Goal: Task Accomplishment & Management: Use online tool/utility

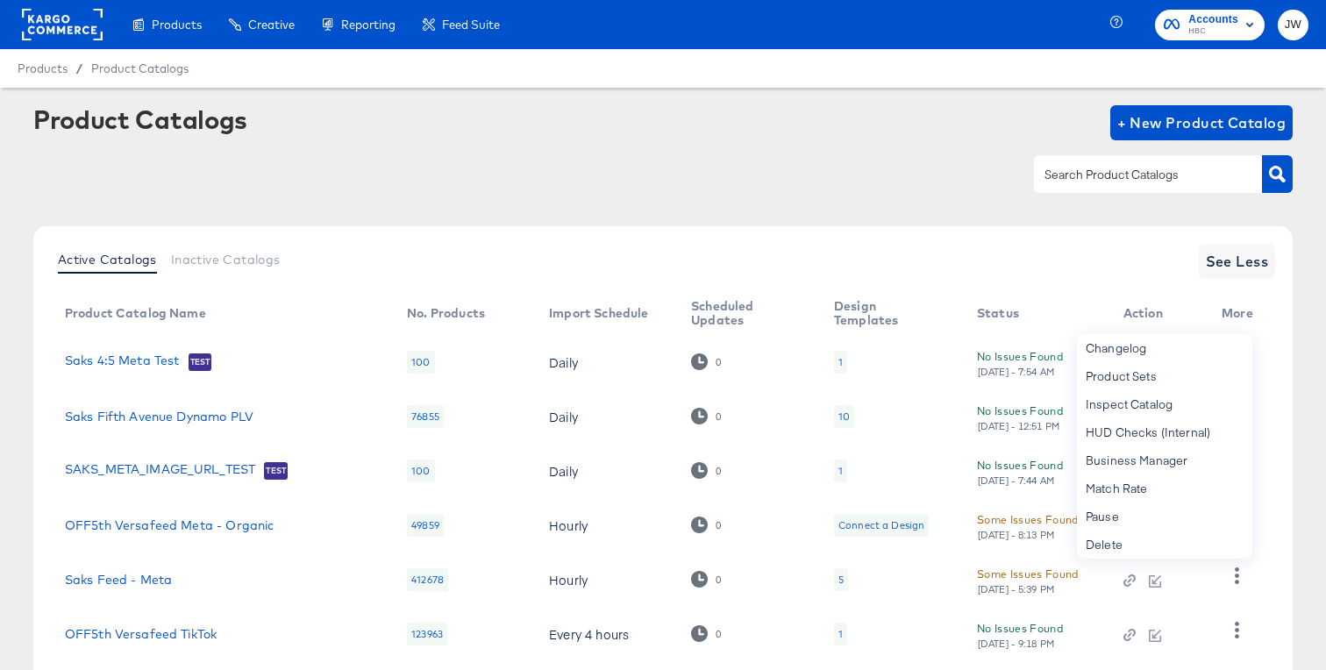
click at [32, 13] on rect at bounding box center [62, 25] width 81 height 32
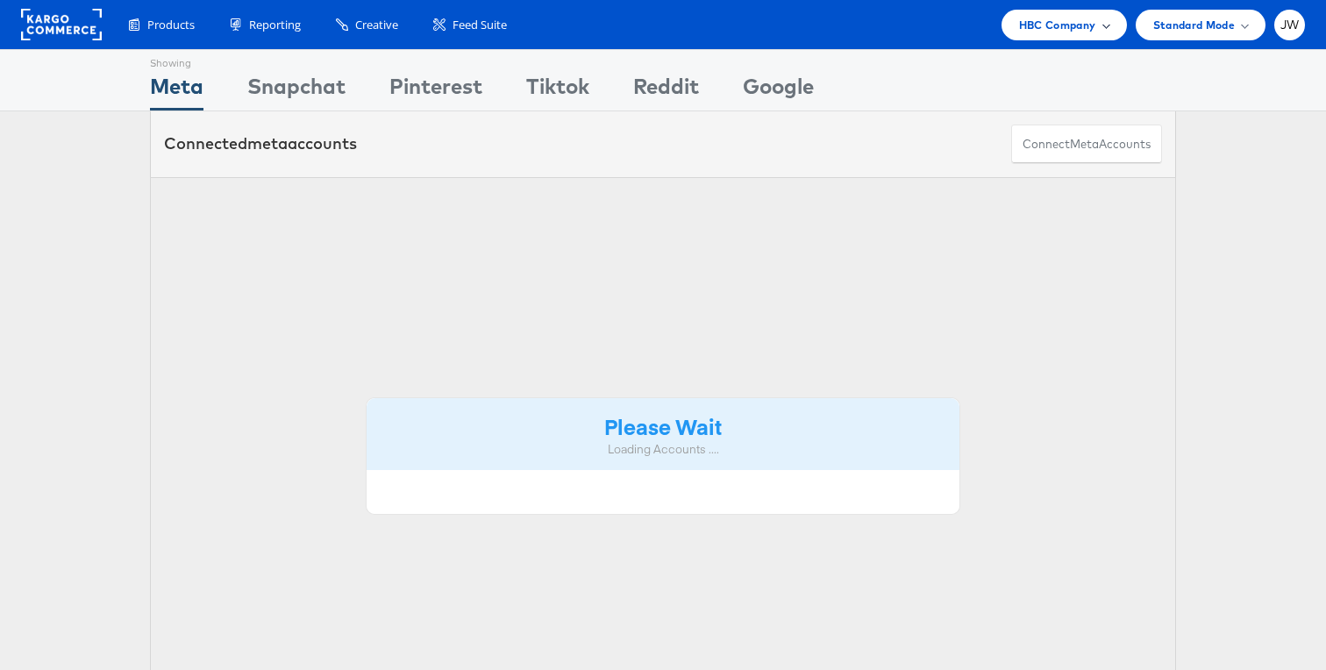
click at [1071, 27] on span "HBC Company" at bounding box center [1057, 25] width 77 height 18
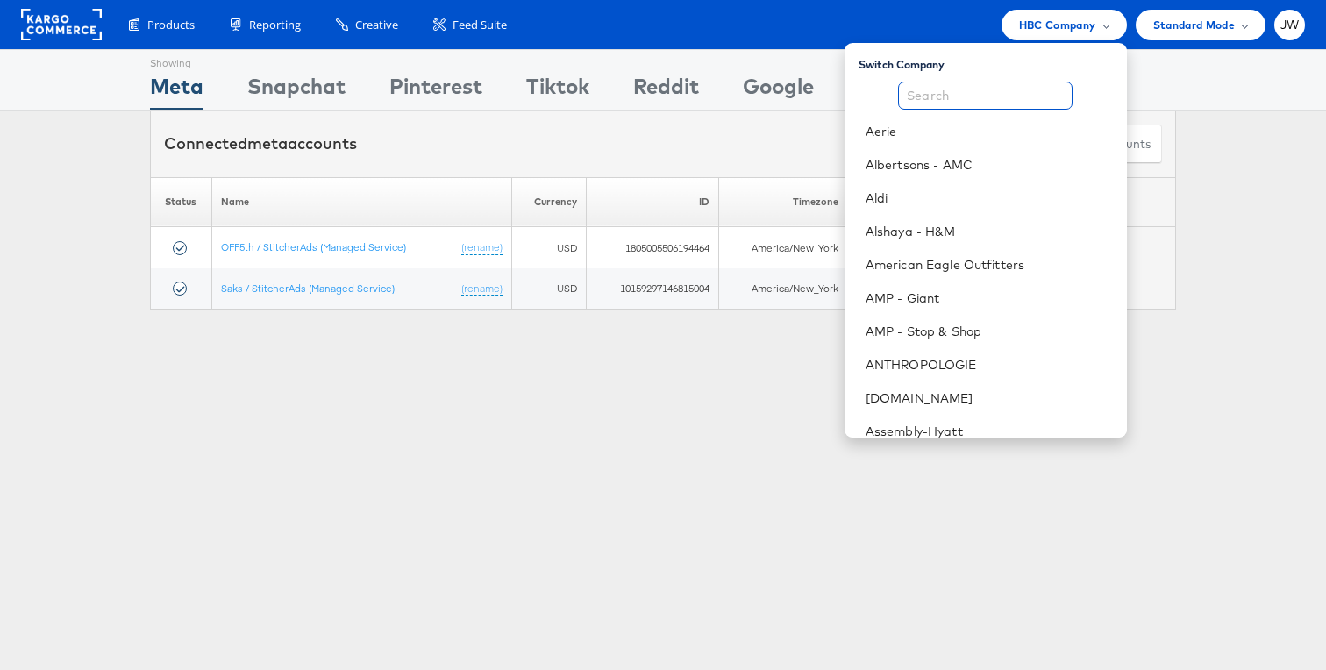
click at [1018, 96] on input "text" at bounding box center [985, 96] width 175 height 28
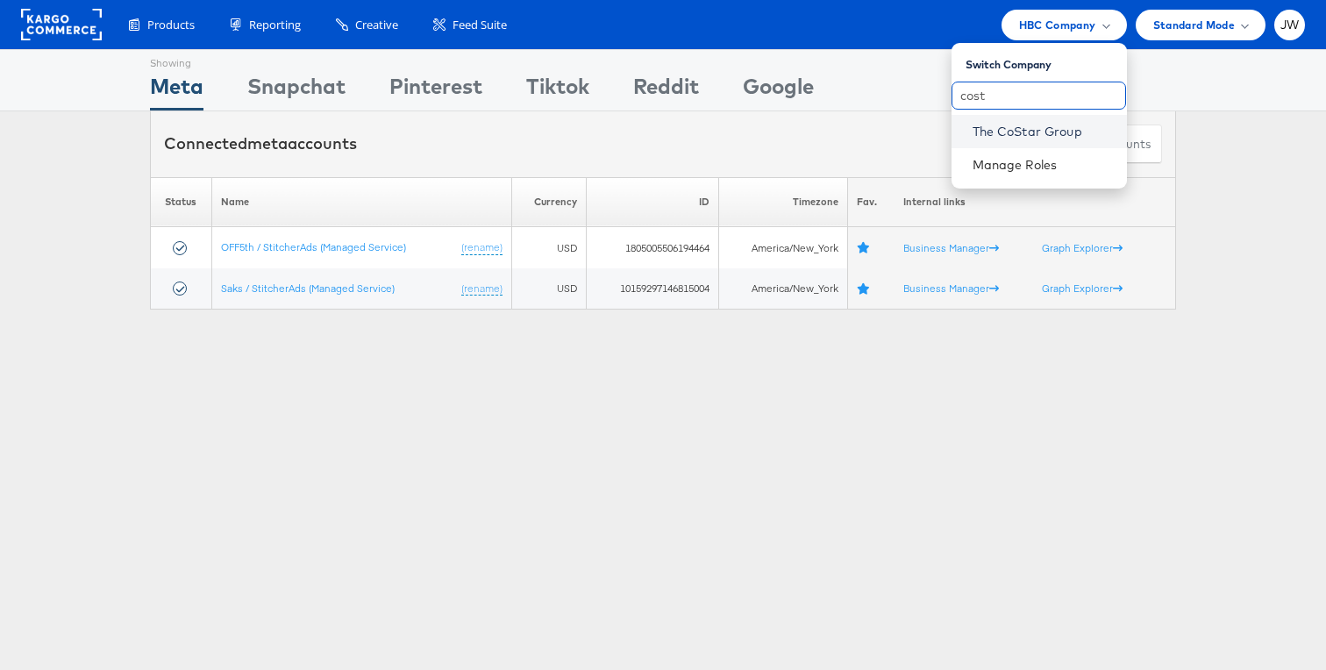
type input "cost"
click at [1000, 133] on link "The CoStar Group" at bounding box center [1043, 132] width 140 height 18
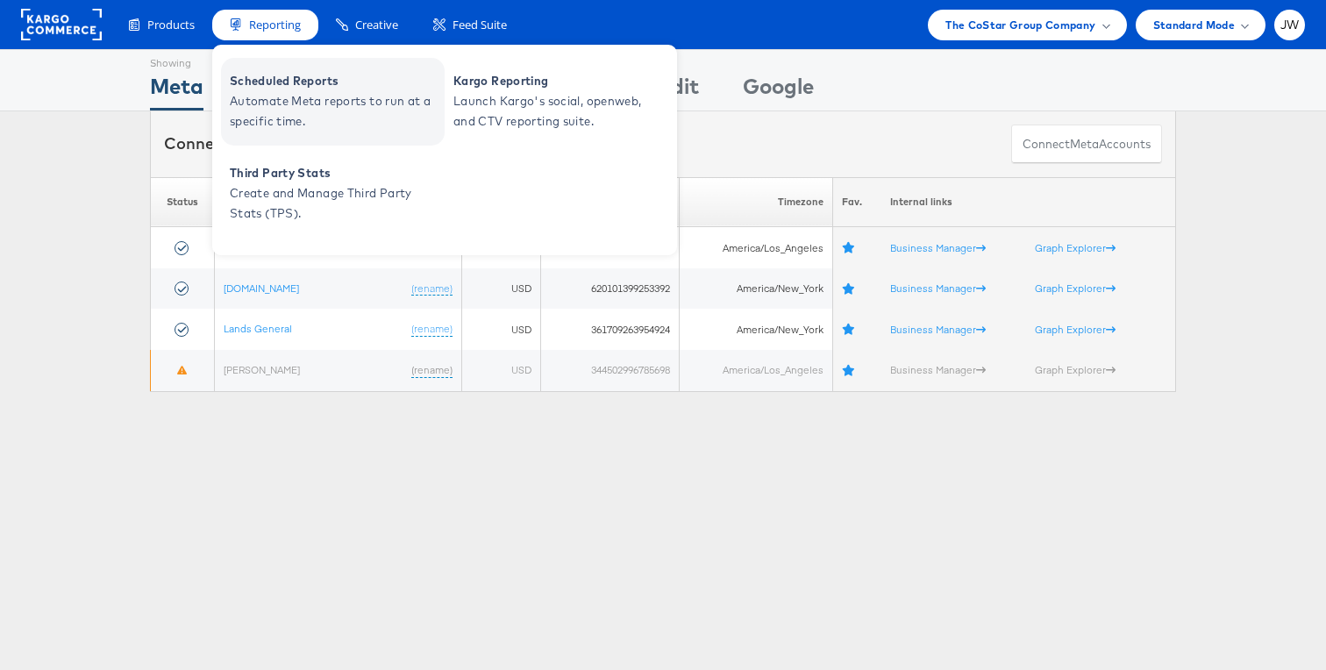
click at [288, 109] on span "Automate Meta reports to run at a specific time." at bounding box center [335, 111] width 210 height 40
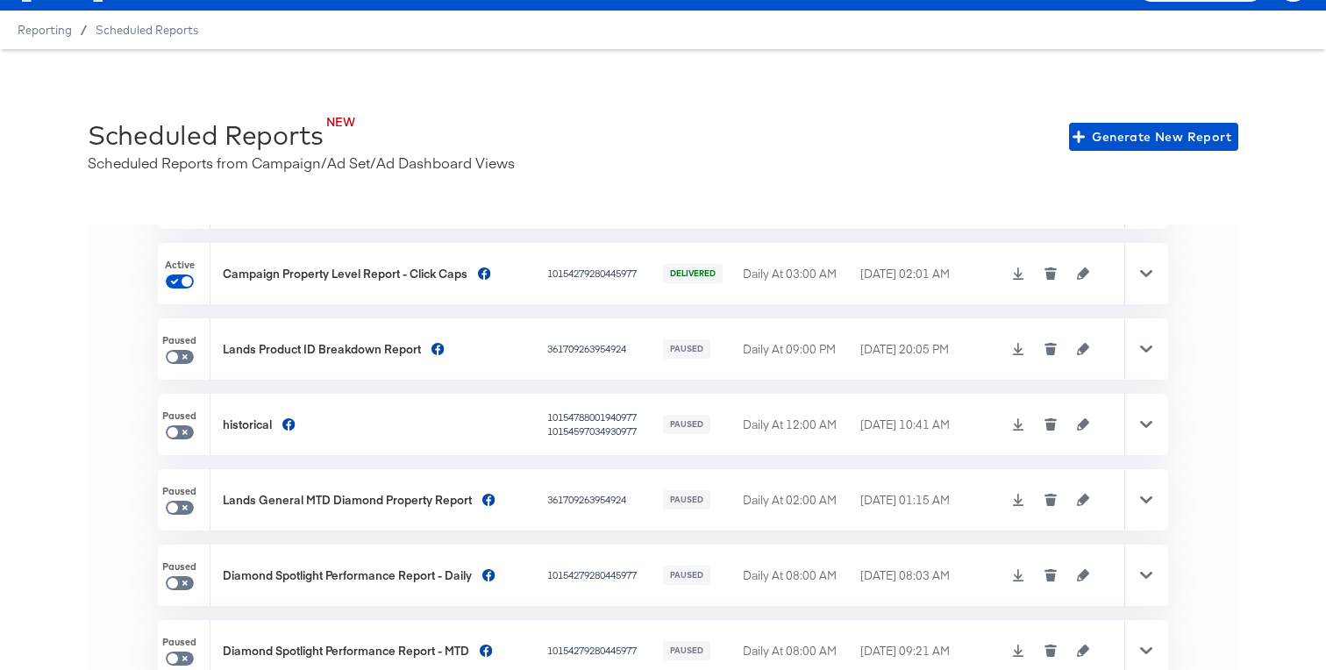
scroll to position [111, 0]
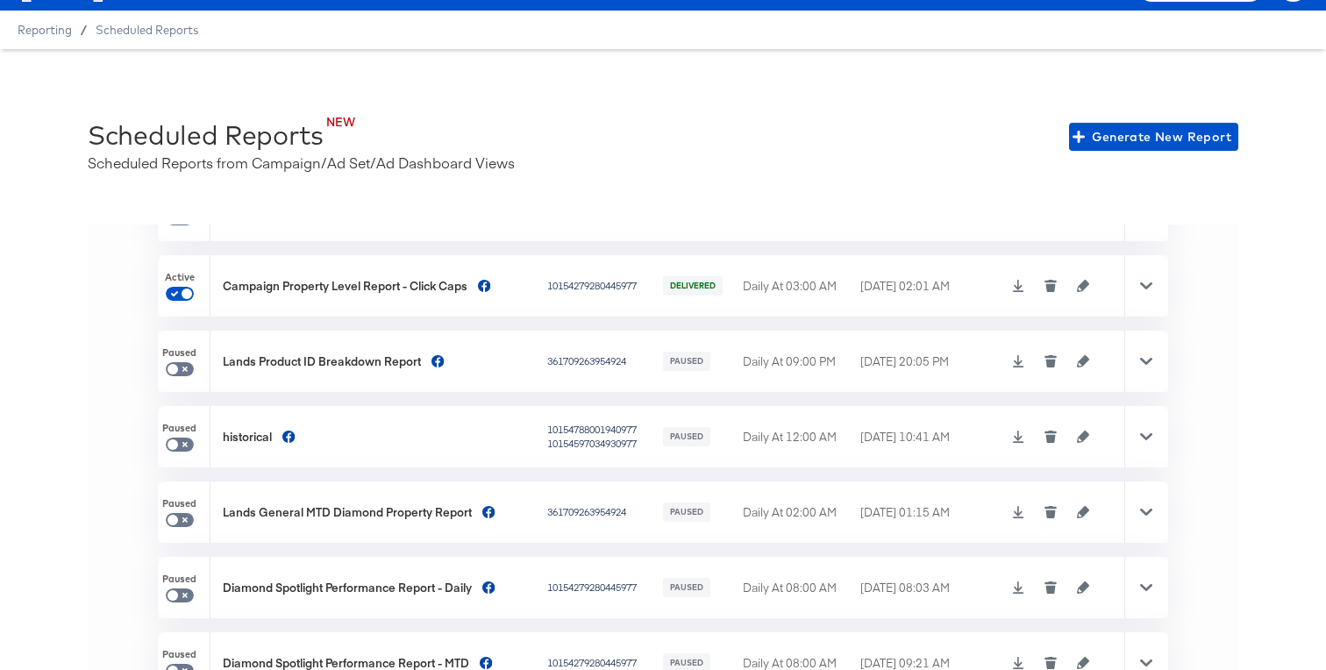
click at [1145, 289] on icon at bounding box center [1146, 286] width 12 height 12
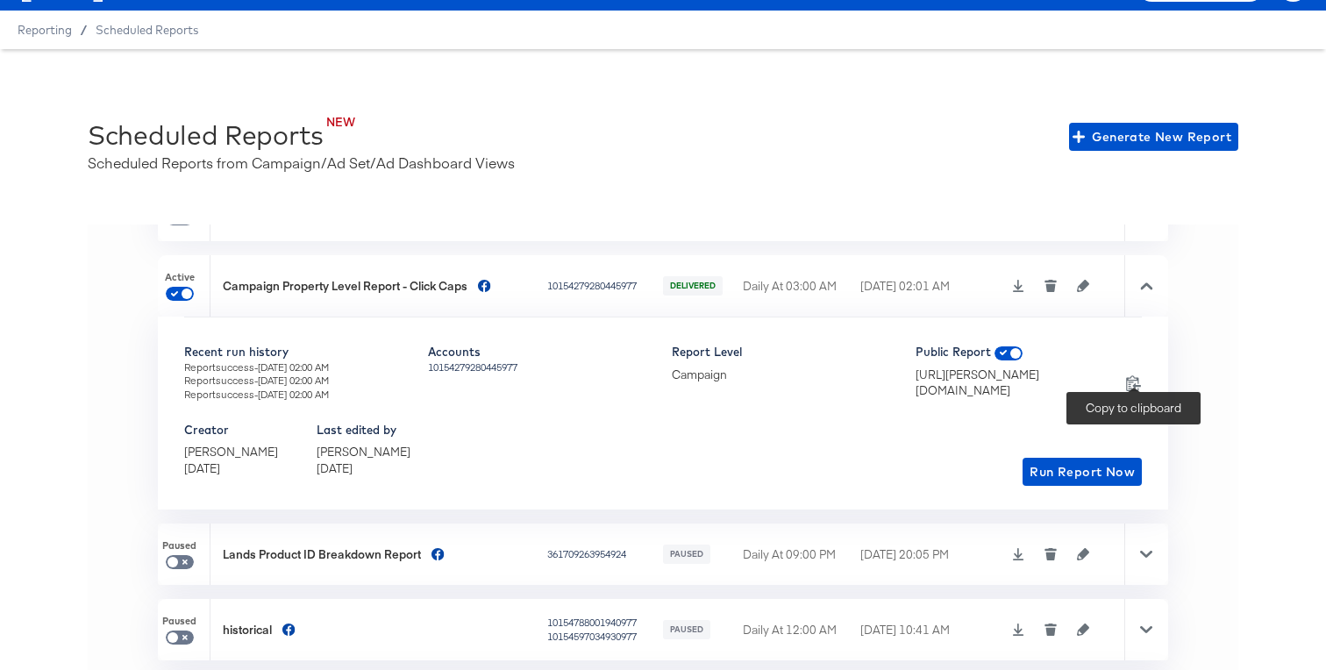
click at [1129, 374] on icon at bounding box center [1133, 382] width 17 height 17
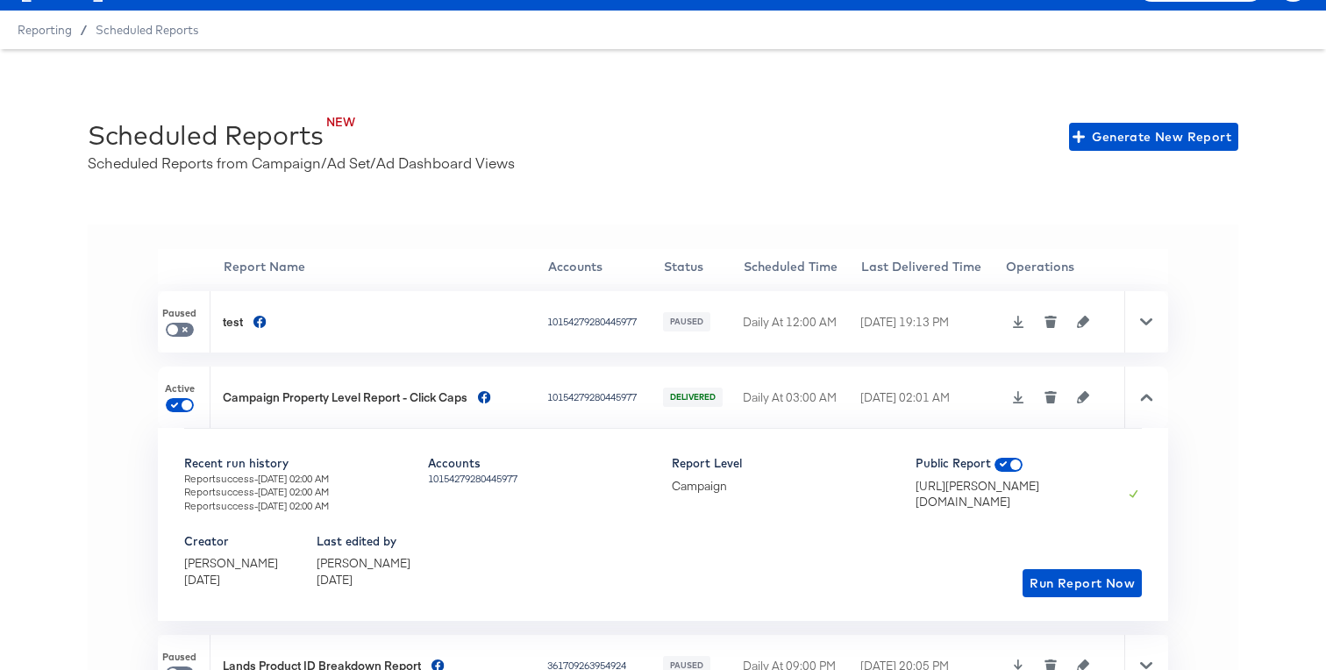
scroll to position [0, 0]
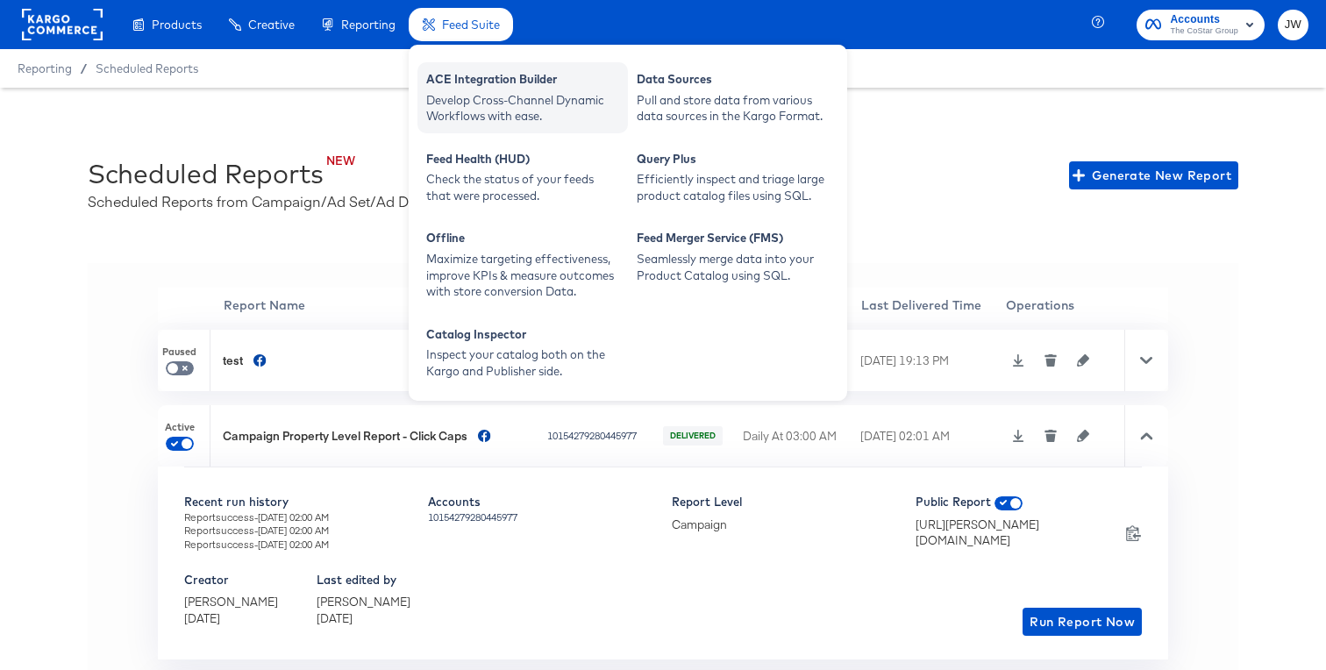
click at [457, 109] on div "Develop Cross-Channel Dynamic Workflows with ease." at bounding box center [522, 108] width 193 height 32
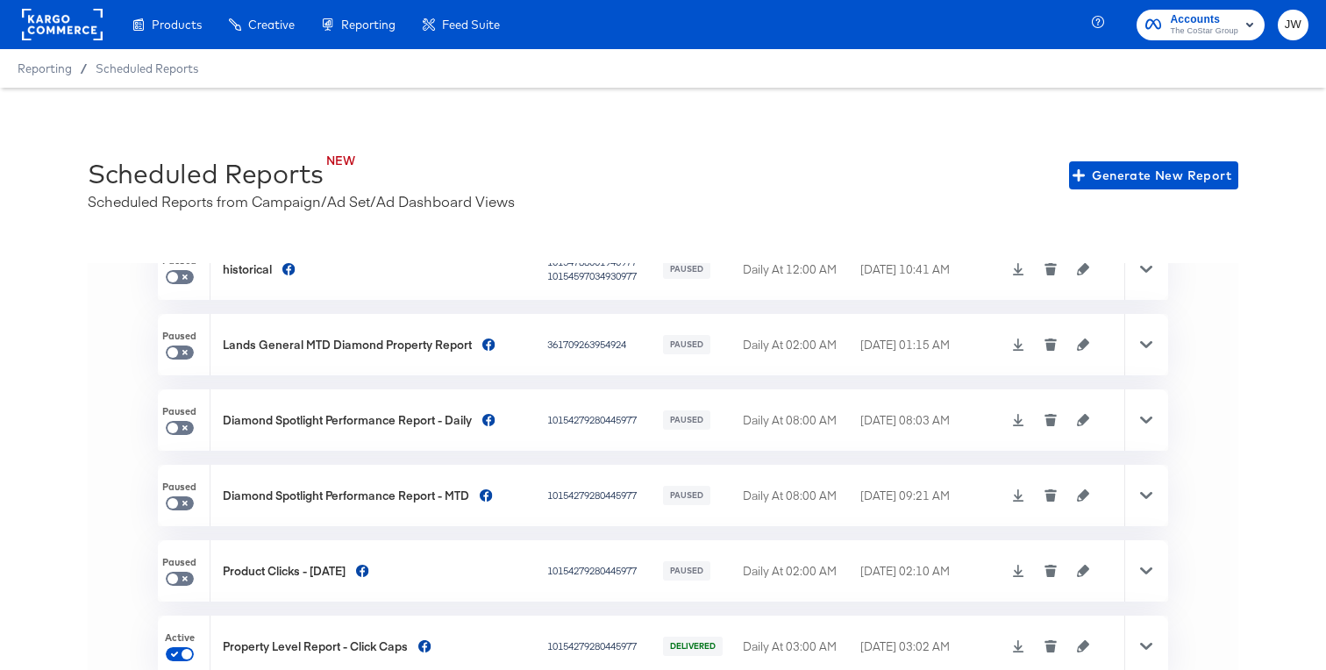
scroll to position [39, 0]
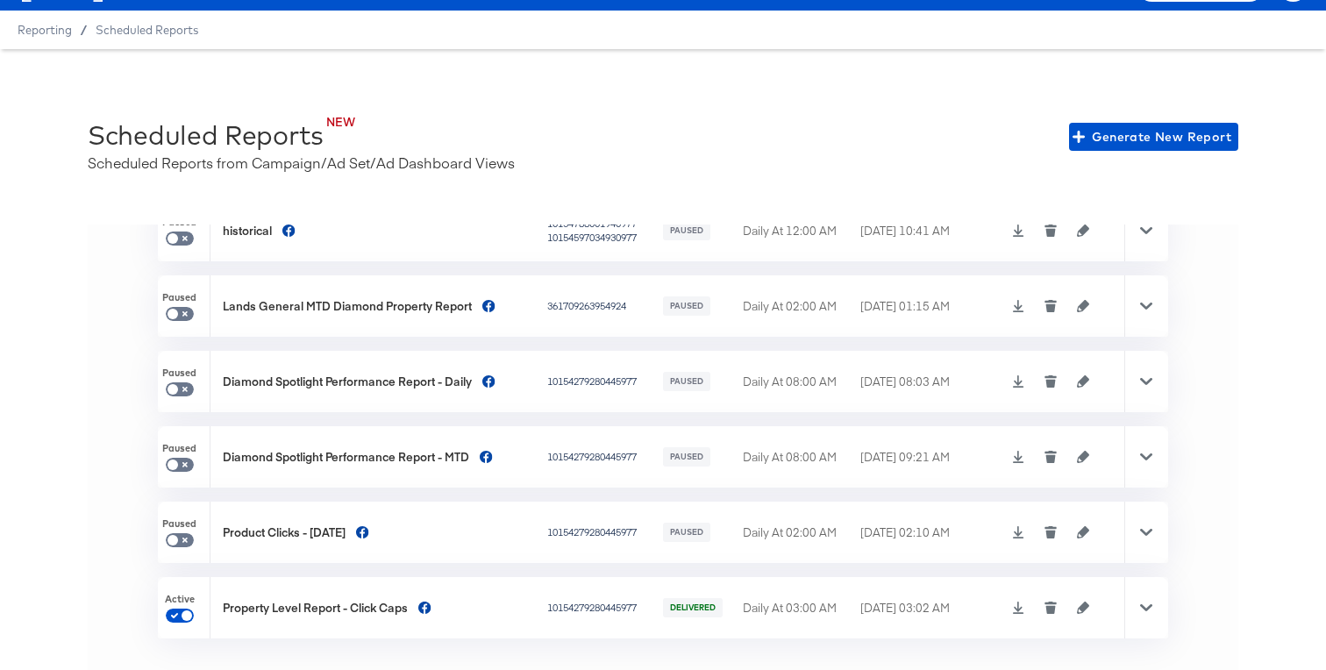
click at [1137, 604] on div at bounding box center [1146, 607] width 44 height 61
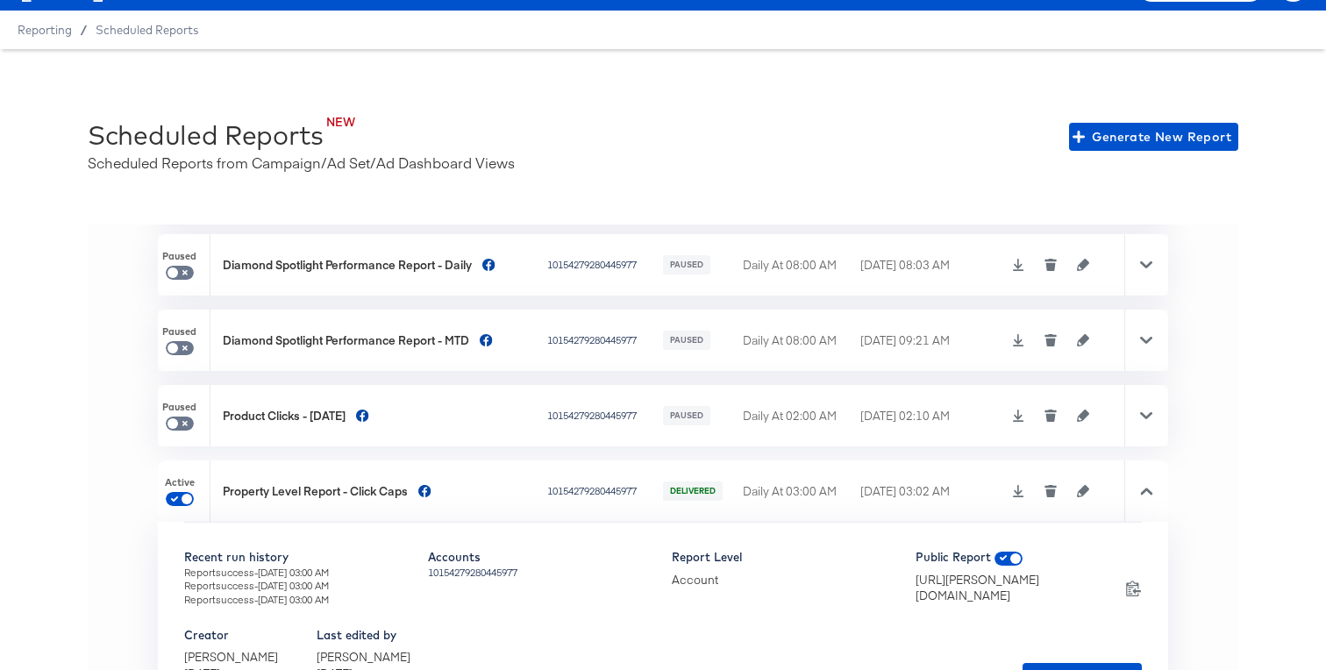
scroll to position [619, 0]
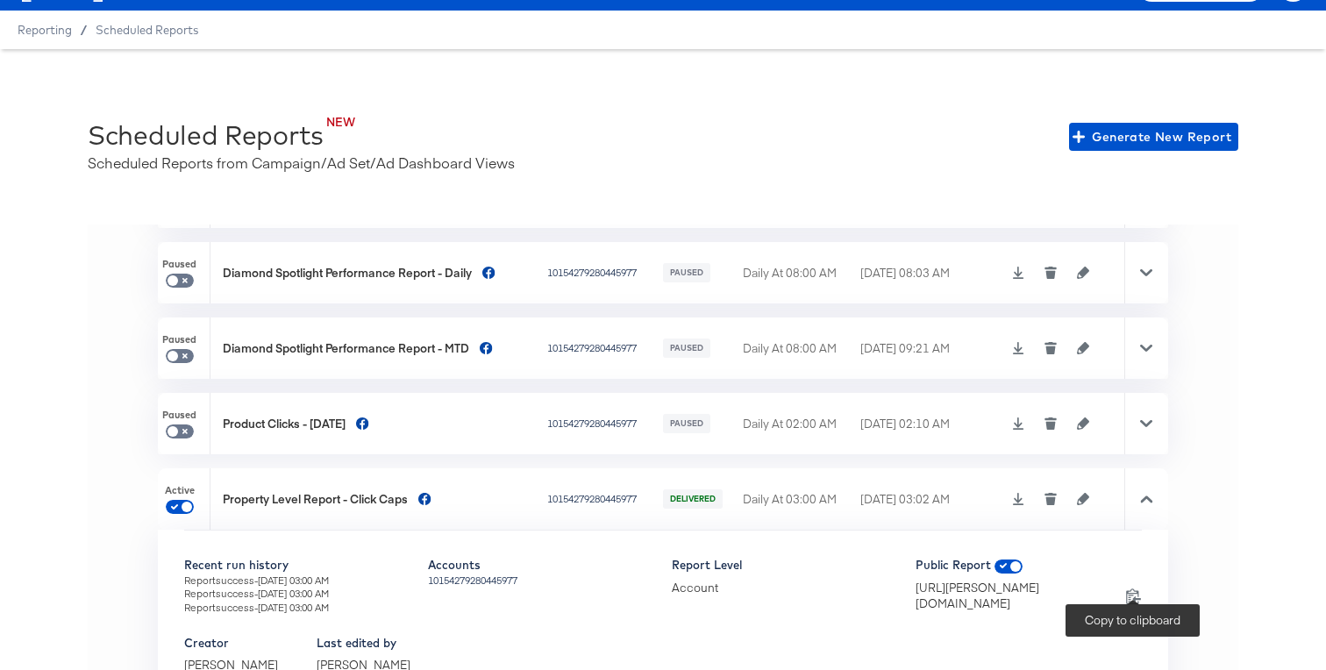
click at [1136, 591] on icon at bounding box center [1133, 596] width 15 height 16
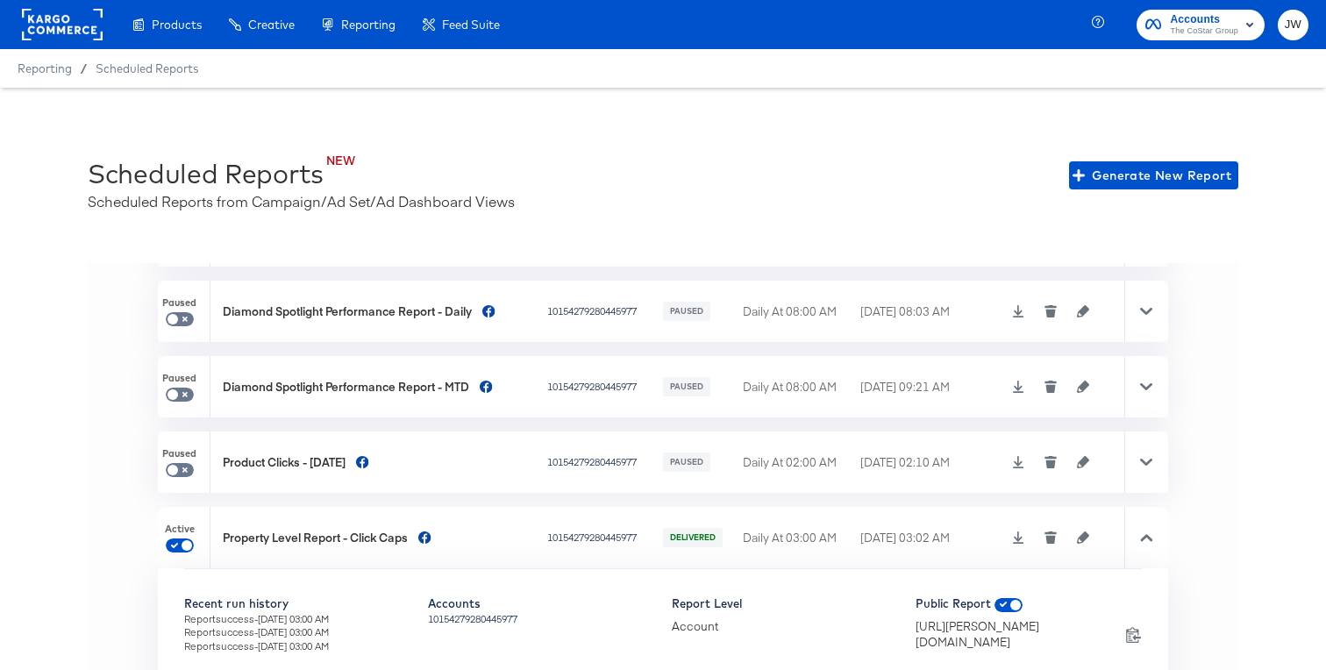
click at [60, 25] on rect at bounding box center [62, 25] width 81 height 32
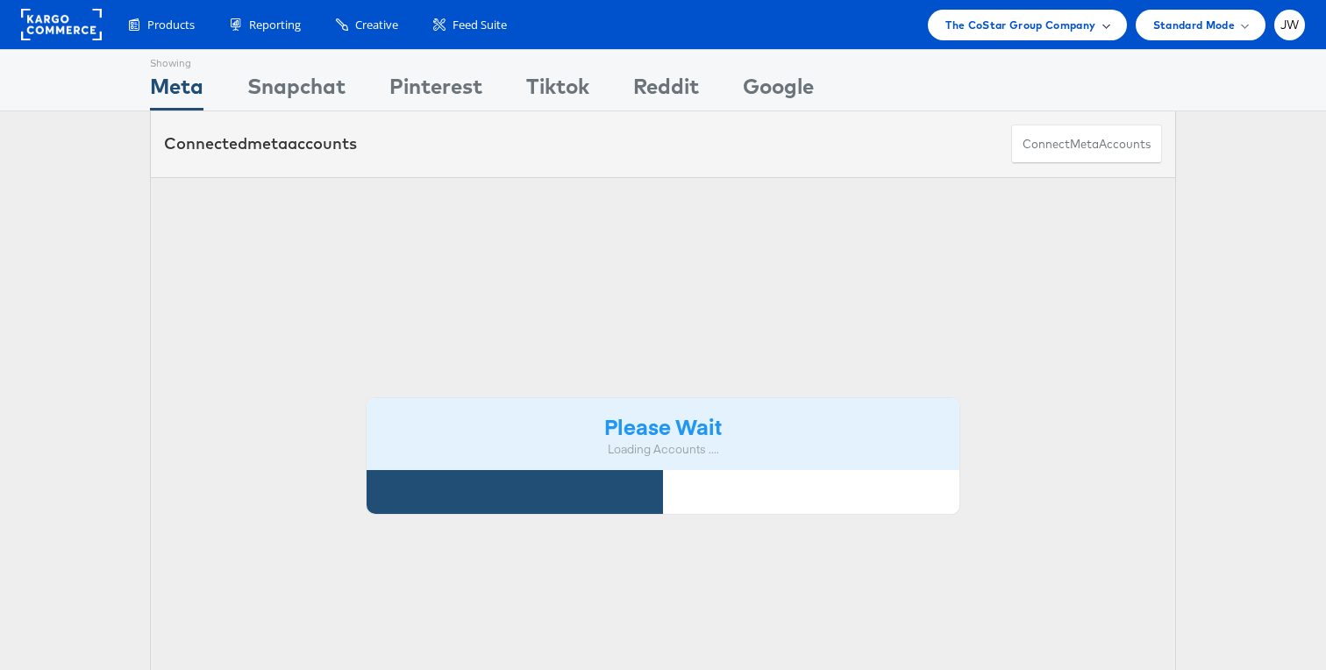
click at [1051, 32] on span "The CoStar Group Company" at bounding box center [1020, 25] width 150 height 18
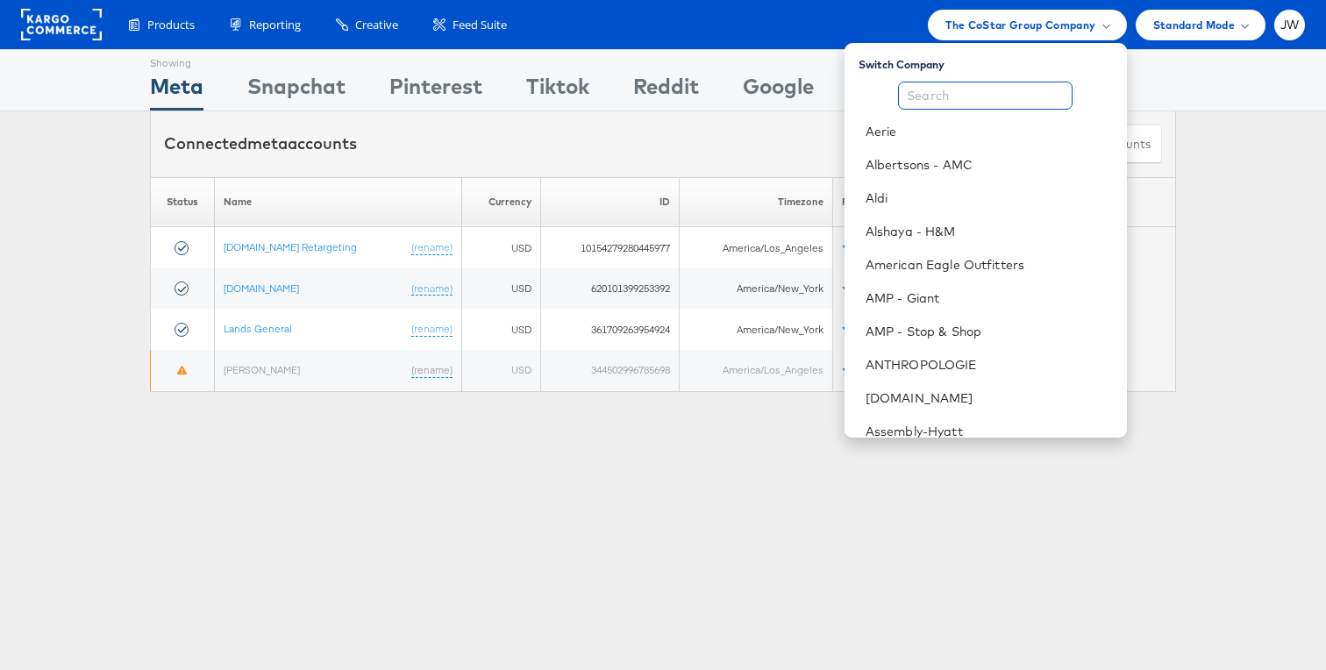
click at [1017, 94] on input "text" at bounding box center [985, 96] width 175 height 28
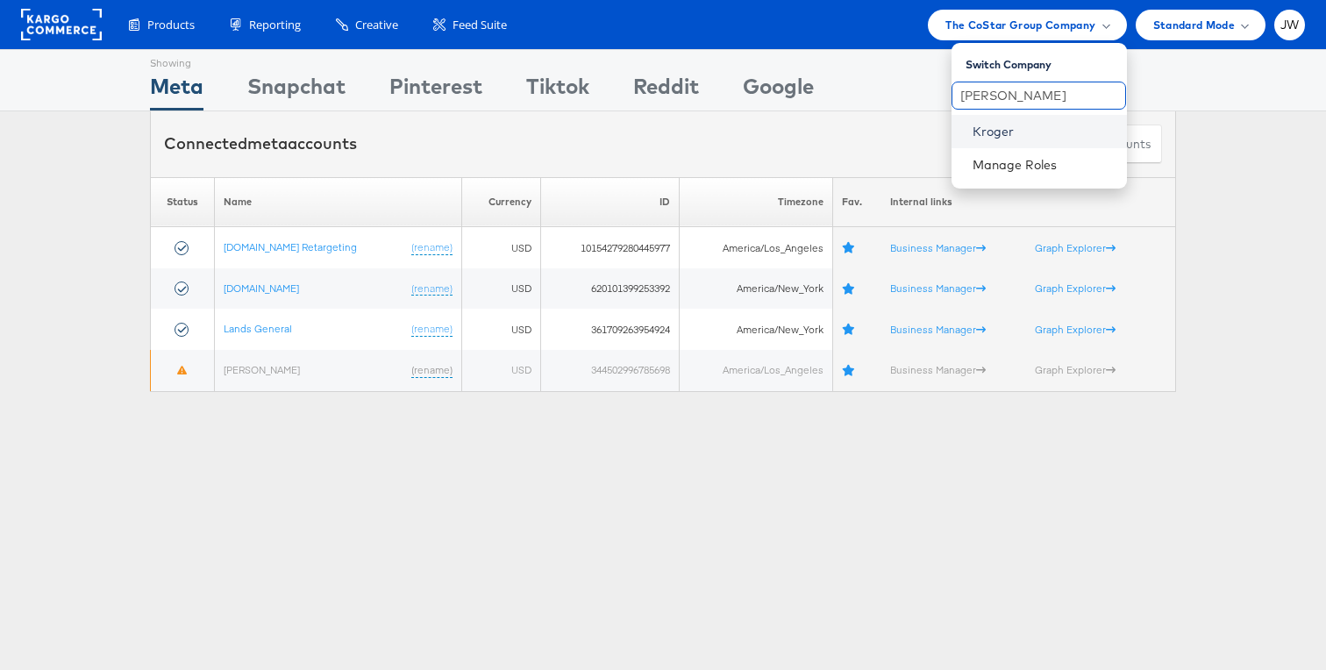
type input "[PERSON_NAME]"
click at [1023, 130] on link "Kroger" at bounding box center [1043, 132] width 140 height 18
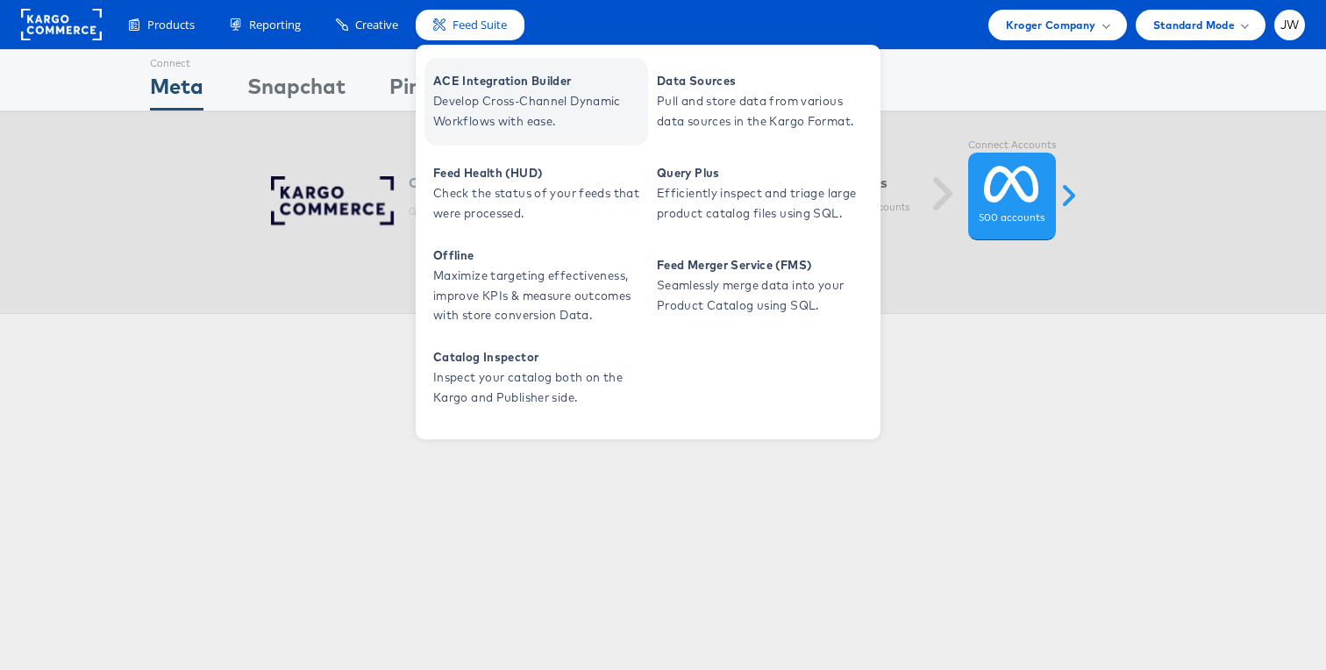
click at [468, 92] on span "Develop Cross-Channel Dynamic Workflows with ease." at bounding box center [538, 111] width 210 height 40
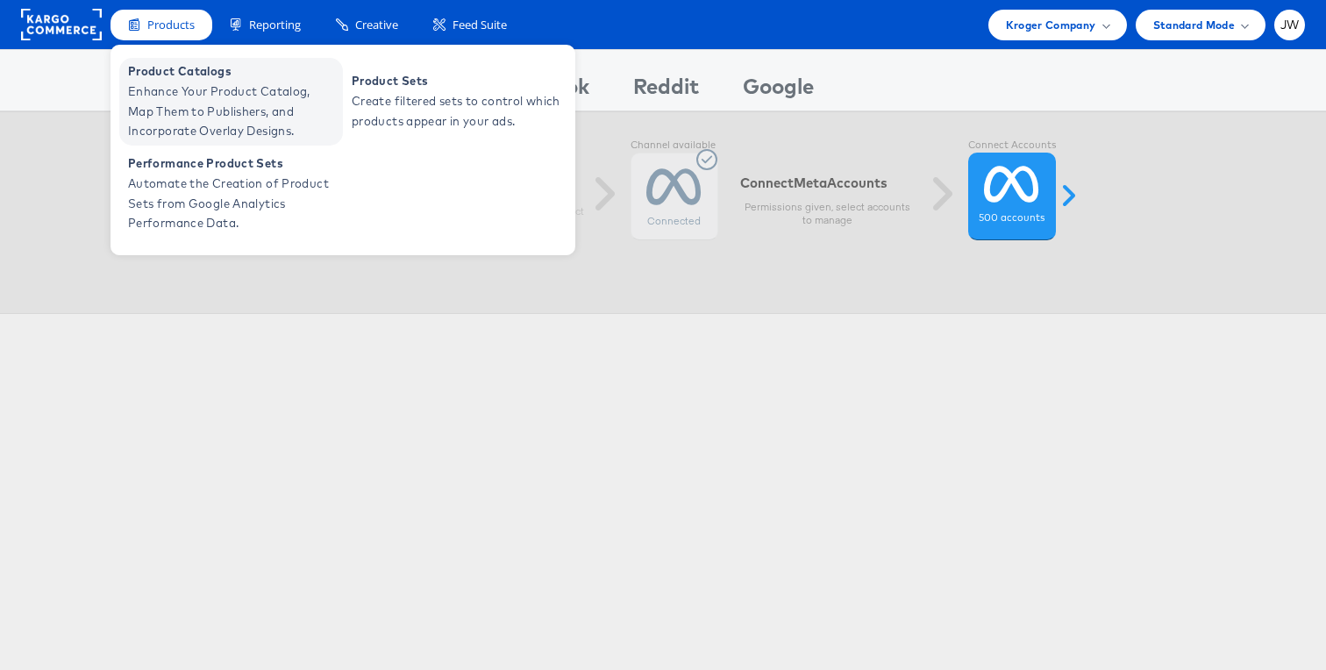
click at [151, 68] on span "Product Catalogs" at bounding box center [233, 71] width 210 height 20
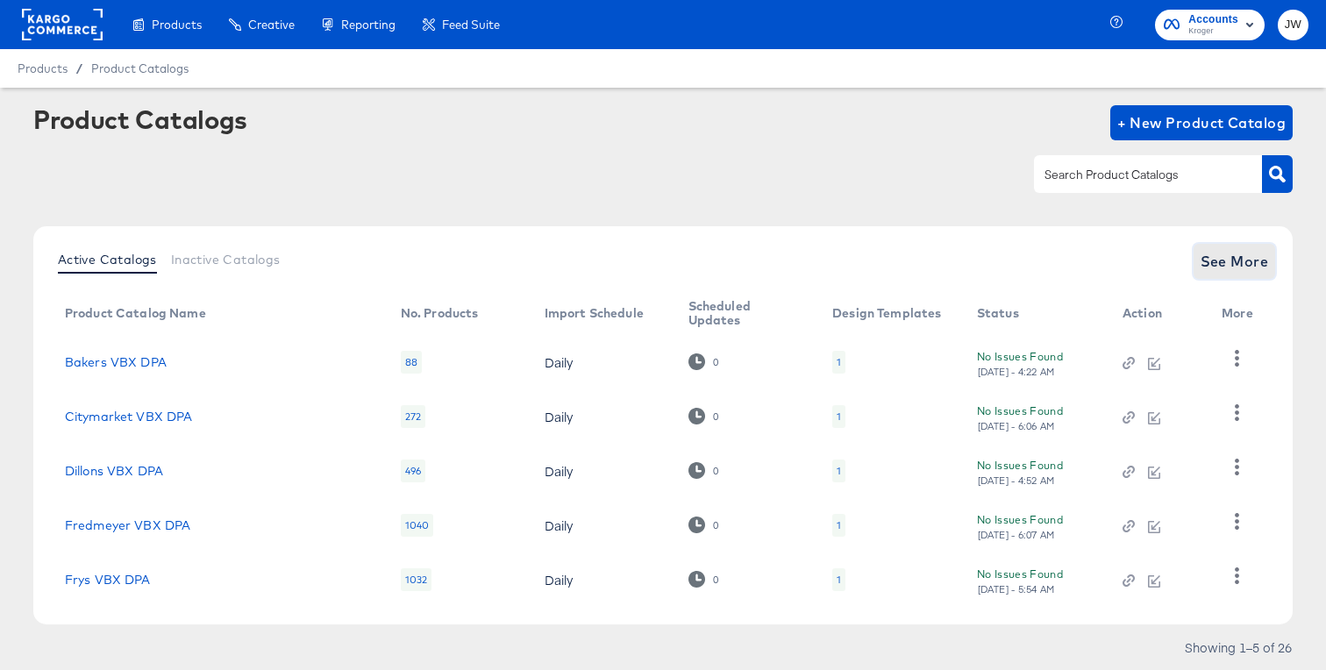
click at [1222, 262] on span "See More" at bounding box center [1235, 261] width 68 height 25
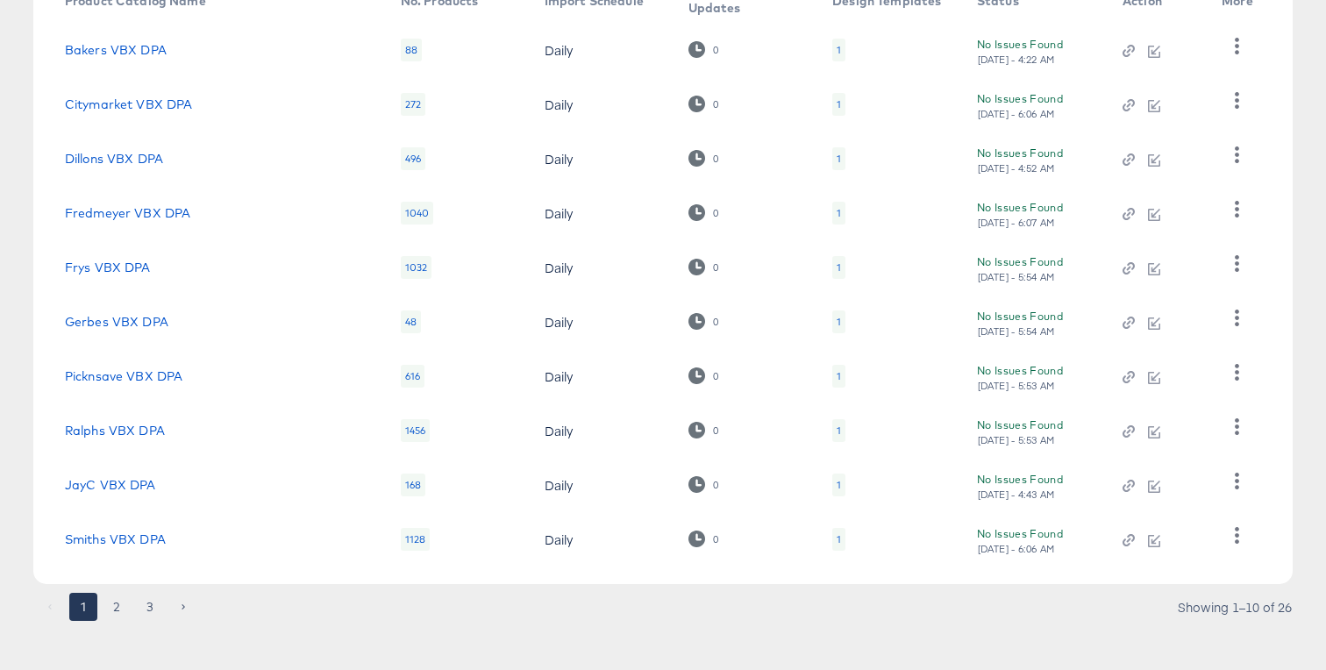
scroll to position [325, 0]
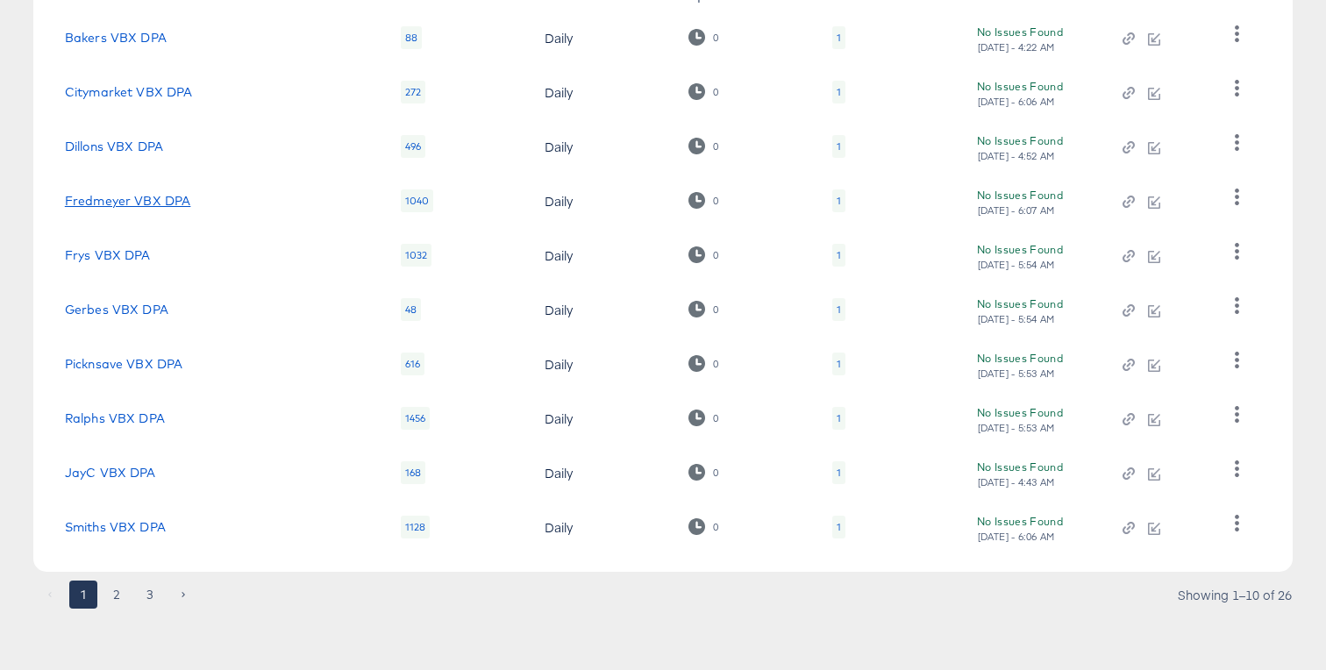
click at [142, 195] on link "Fredmeyer VBX DPA" at bounding box center [128, 201] width 126 height 14
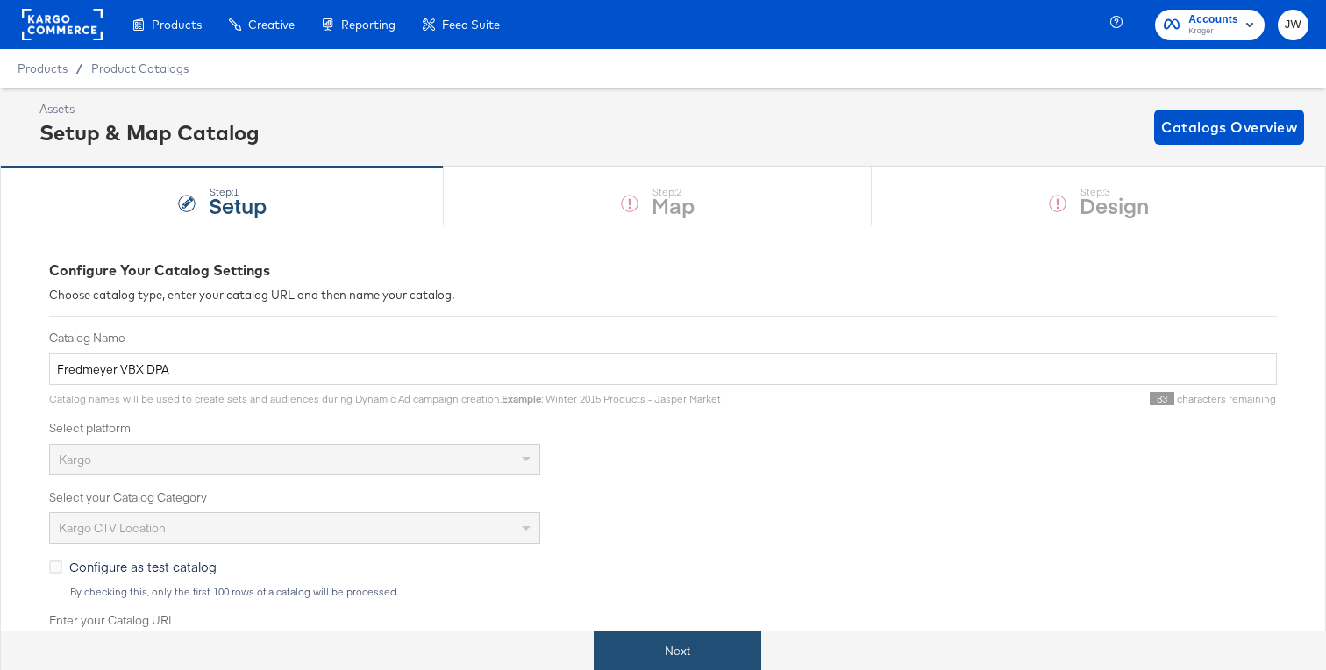
click at [648, 637] on button "Next" at bounding box center [678, 650] width 168 height 39
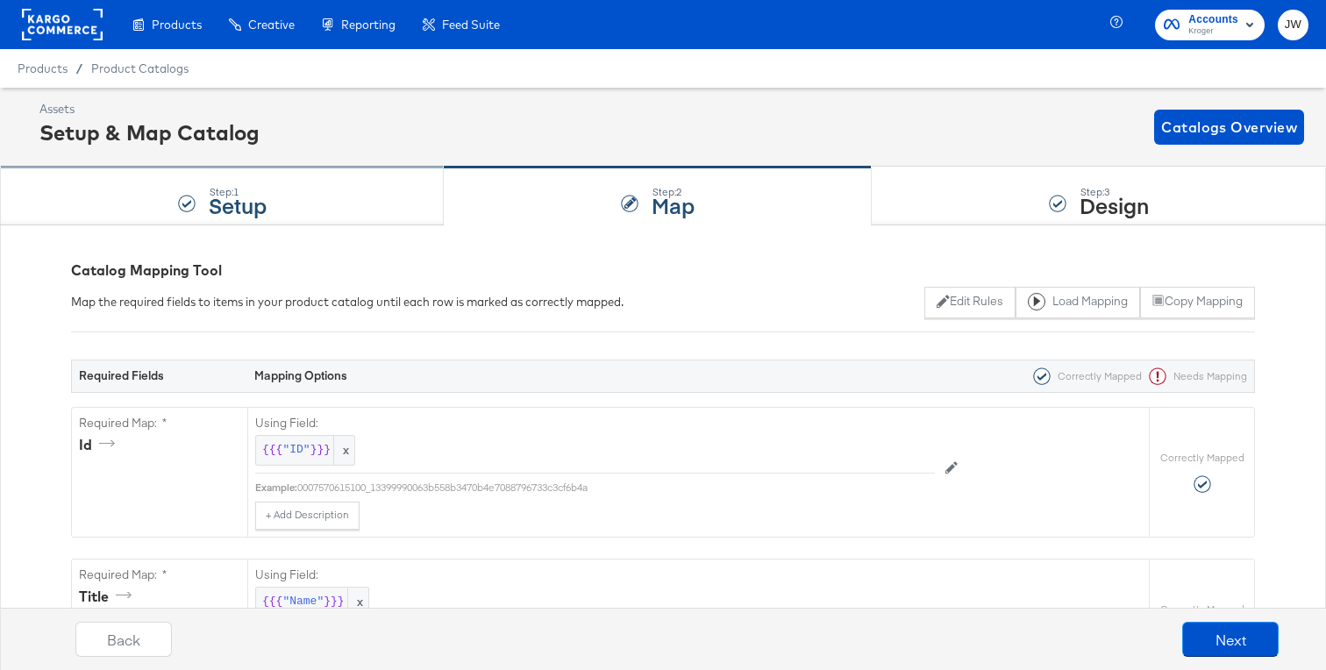
click at [295, 200] on div "Step: 1 Setup" at bounding box center [222, 197] width 444 height 58
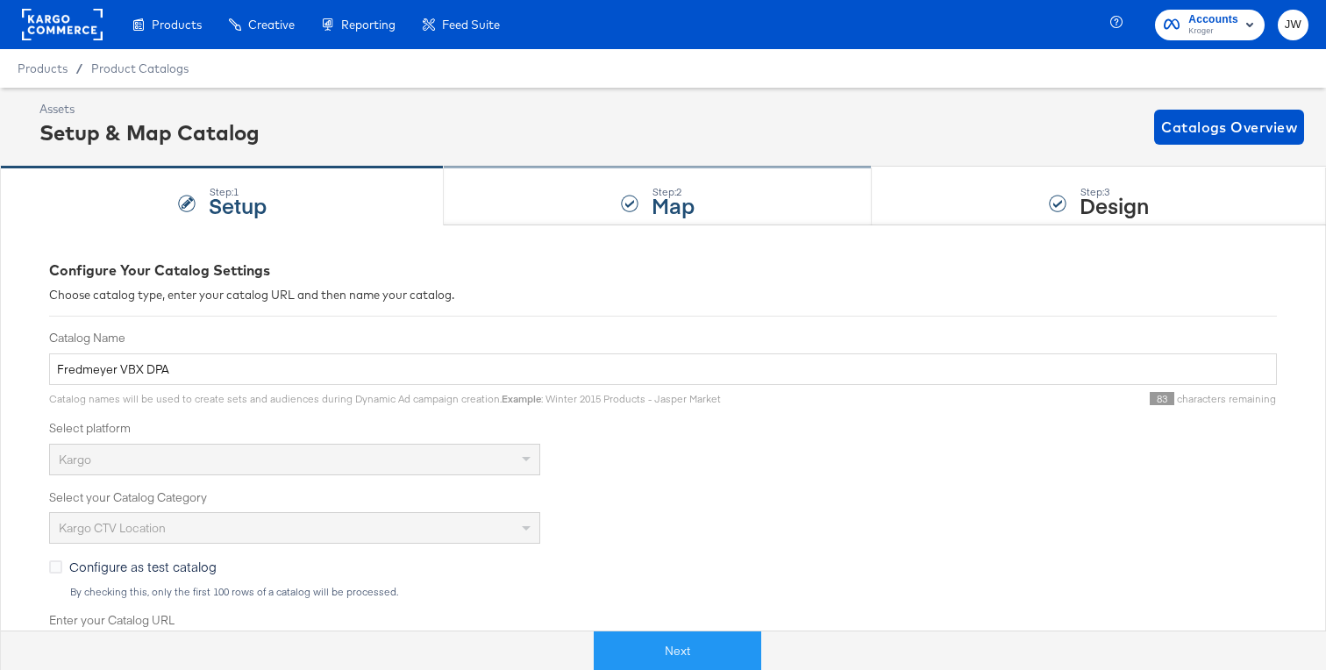
click at [565, 213] on div "Step: 2 Map" at bounding box center [658, 197] width 428 height 58
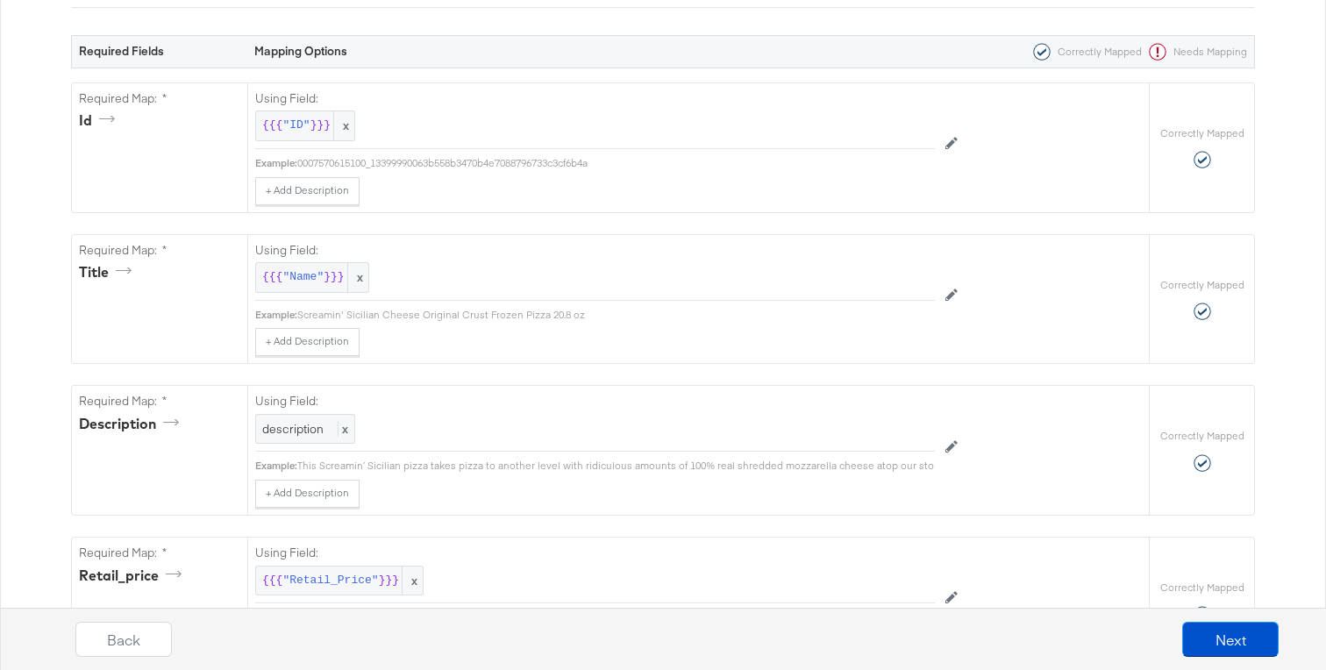
scroll to position [442, 0]
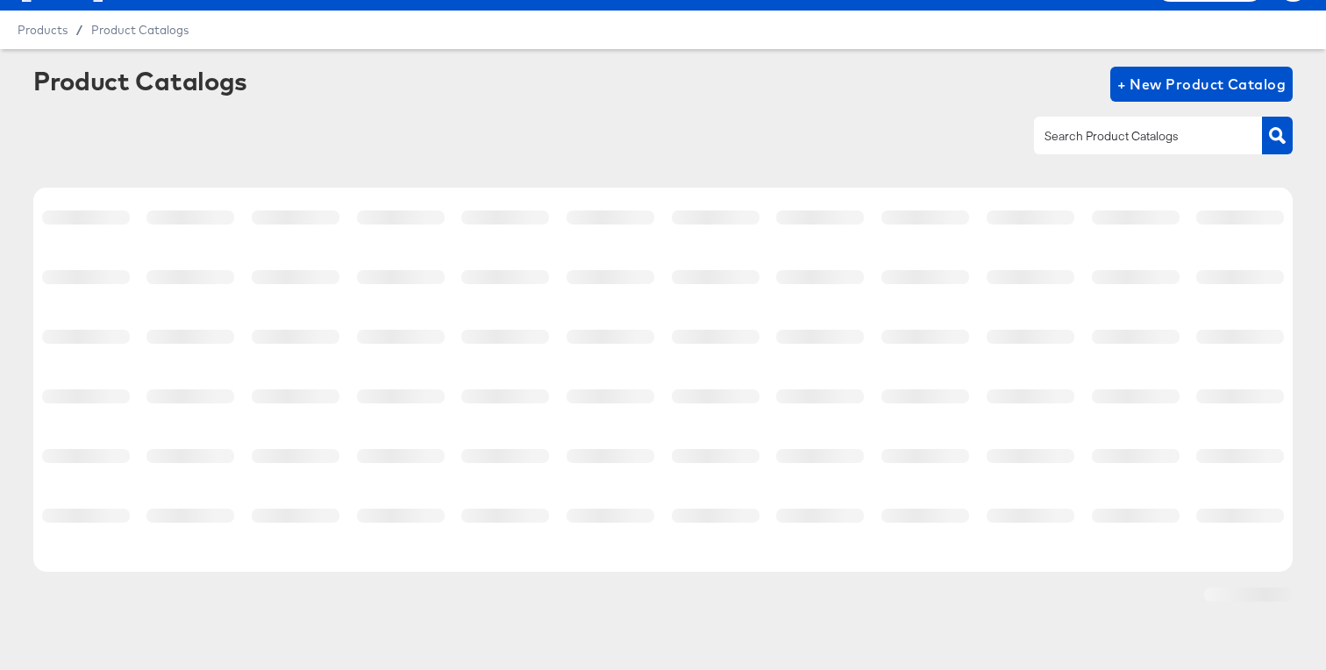
scroll to position [39, 0]
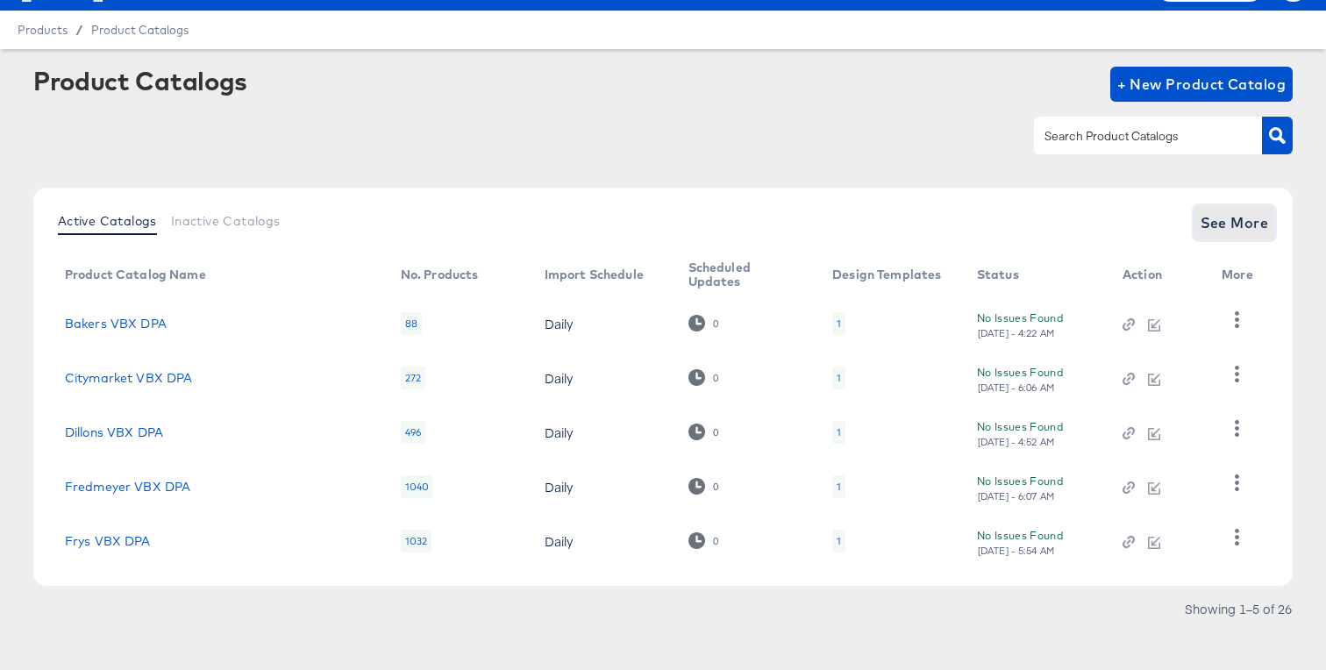
click at [1248, 229] on span "See More" at bounding box center [1235, 222] width 68 height 25
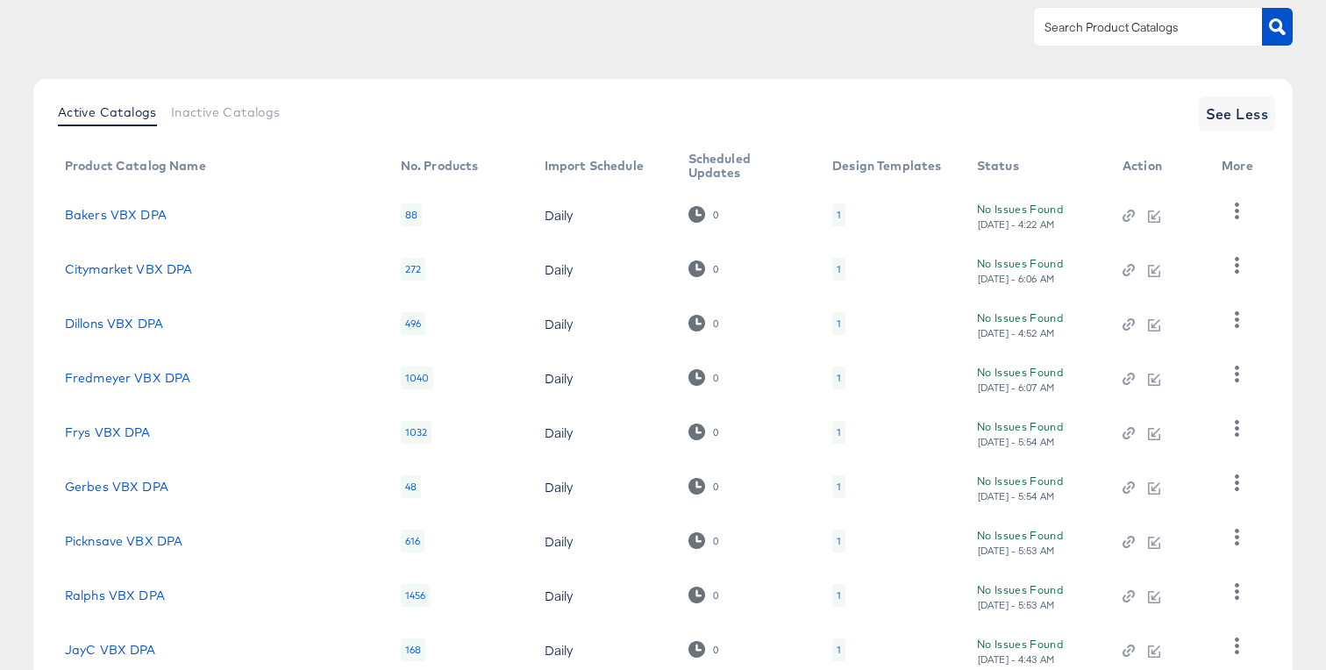
scroll to position [325, 0]
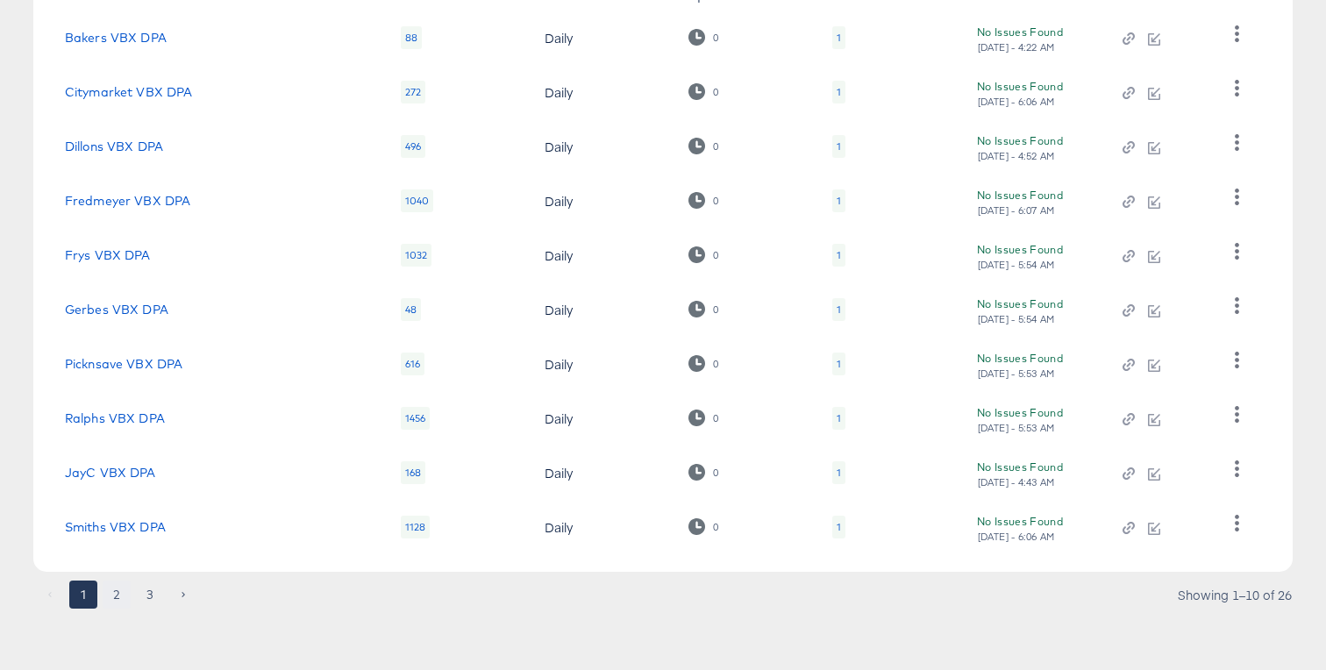
click at [121, 593] on button "2" at bounding box center [117, 595] width 28 height 28
click at [146, 593] on button "3" at bounding box center [150, 595] width 28 height 28
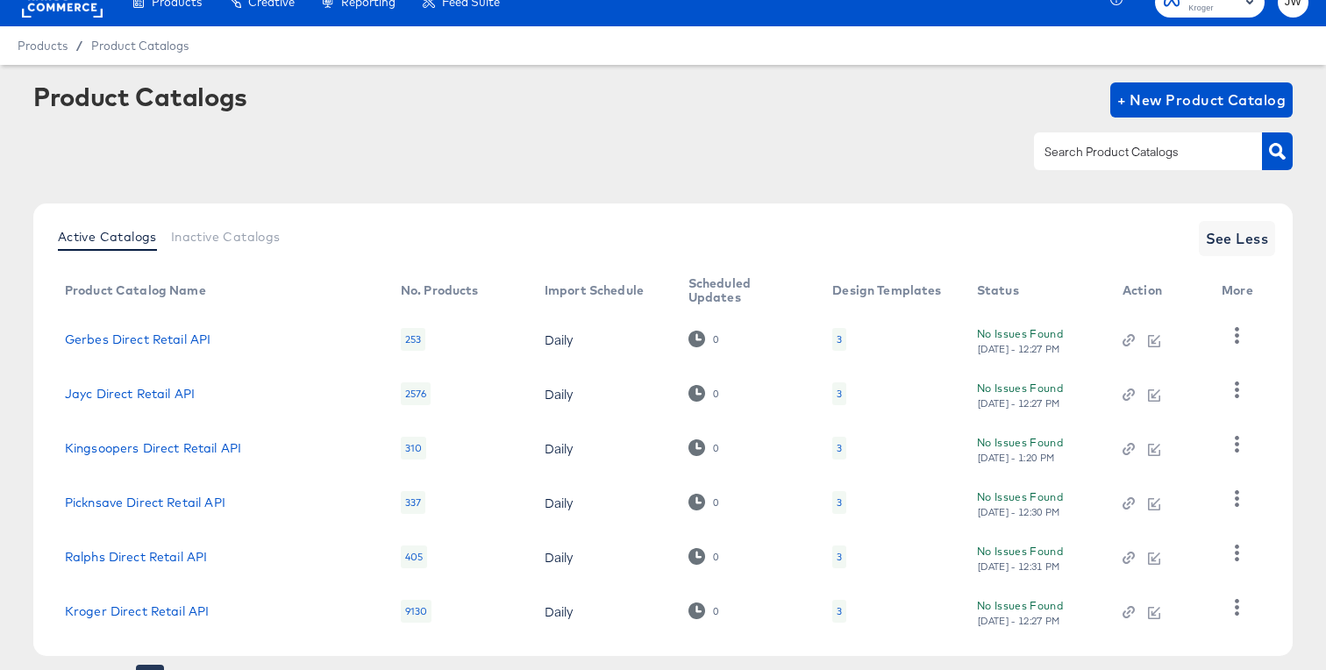
scroll to position [0, 0]
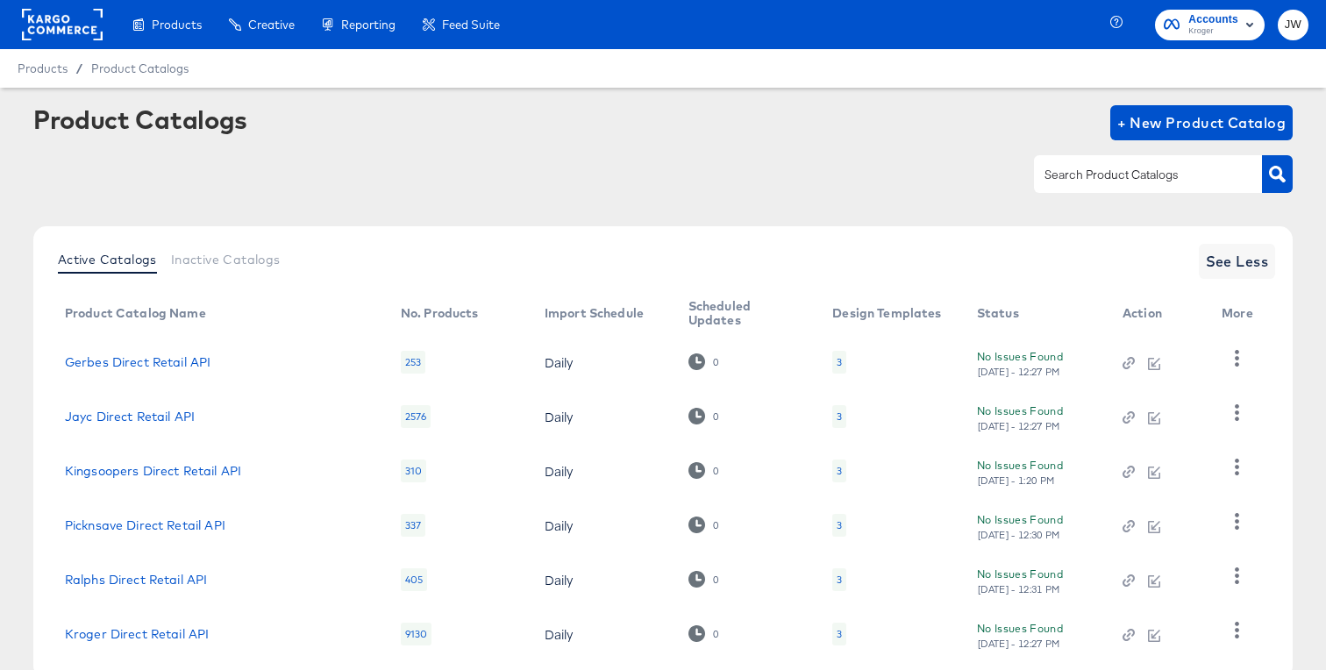
click at [48, 23] on rect at bounding box center [62, 25] width 81 height 32
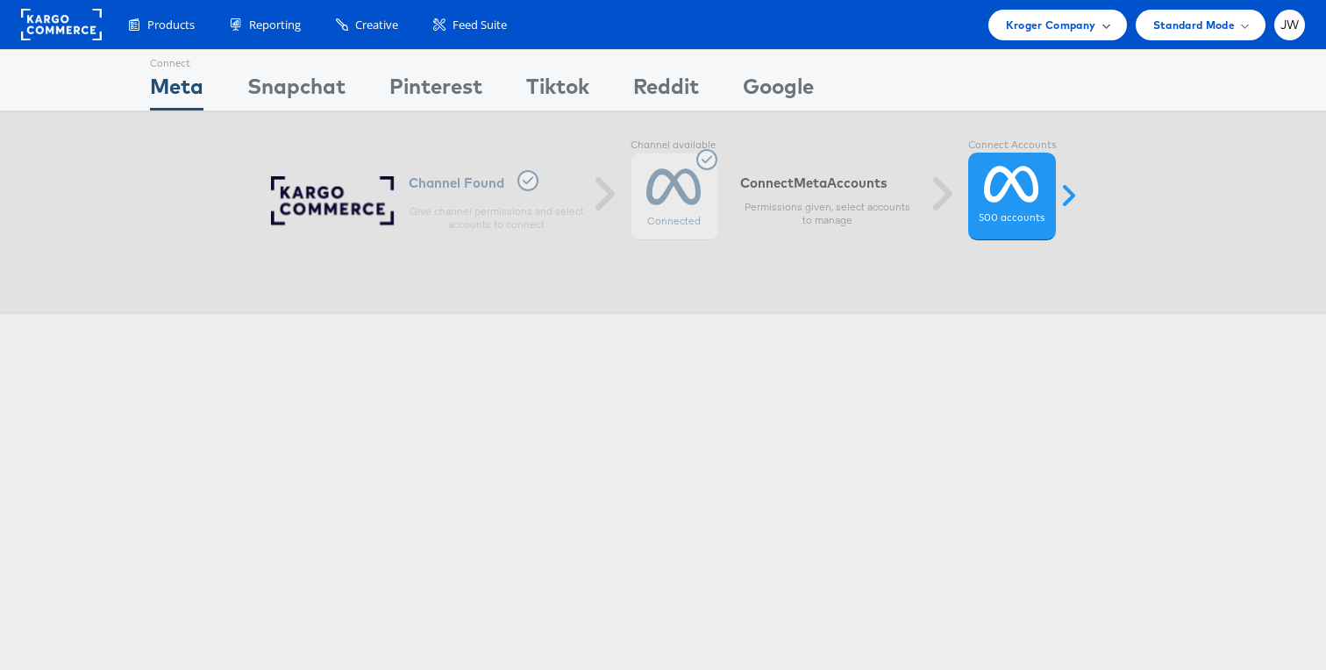
click at [1016, 30] on span "Kroger Company" at bounding box center [1051, 25] width 90 height 18
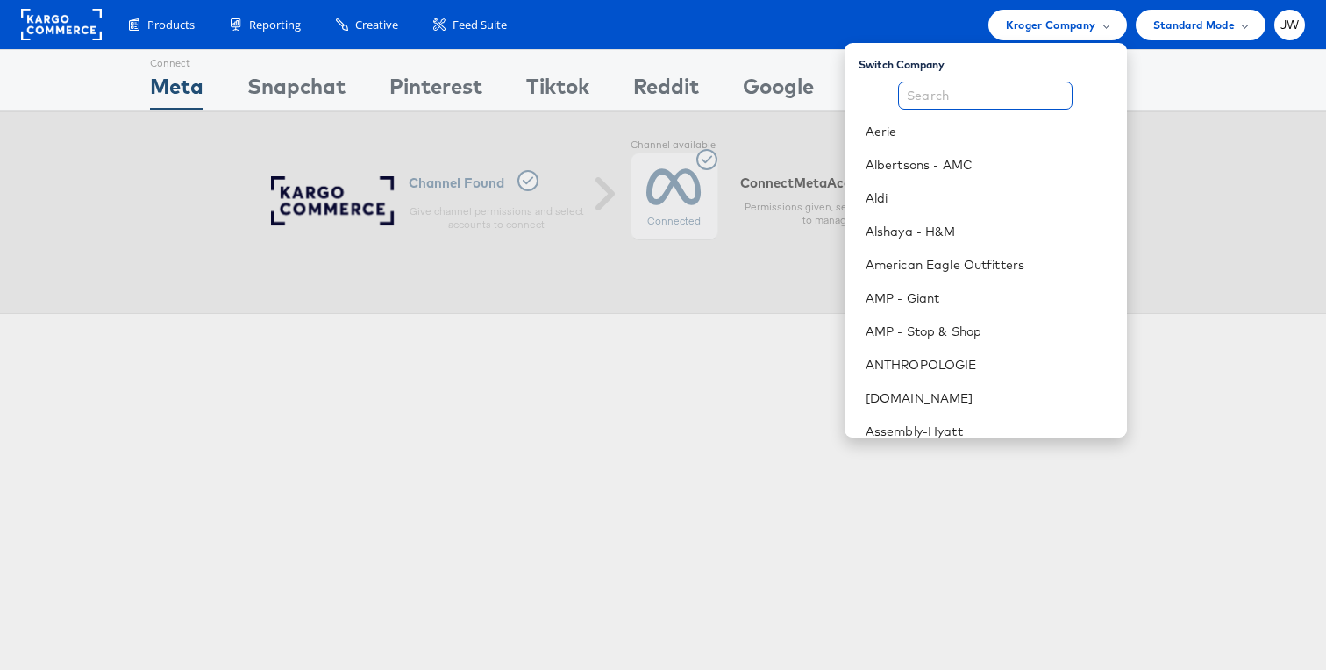
click at [963, 96] on input "text" at bounding box center [985, 96] width 175 height 28
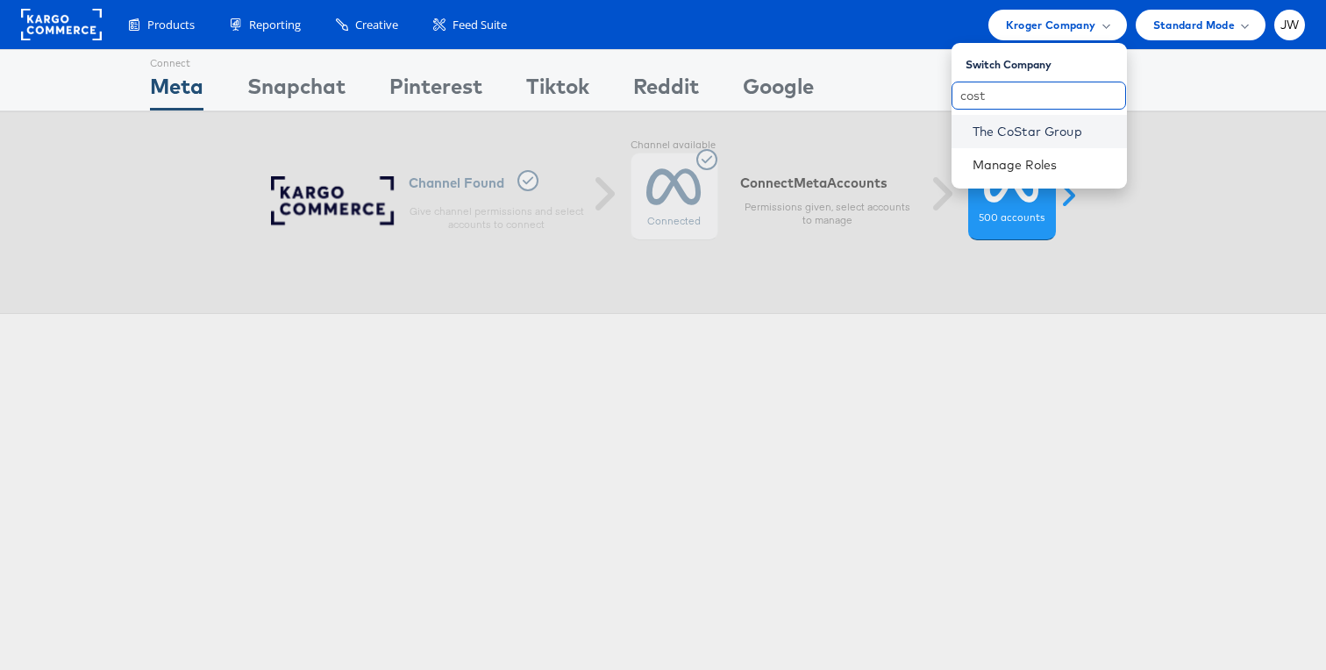
type input "cost"
click at [995, 128] on link "The CoStar Group" at bounding box center [1043, 132] width 140 height 18
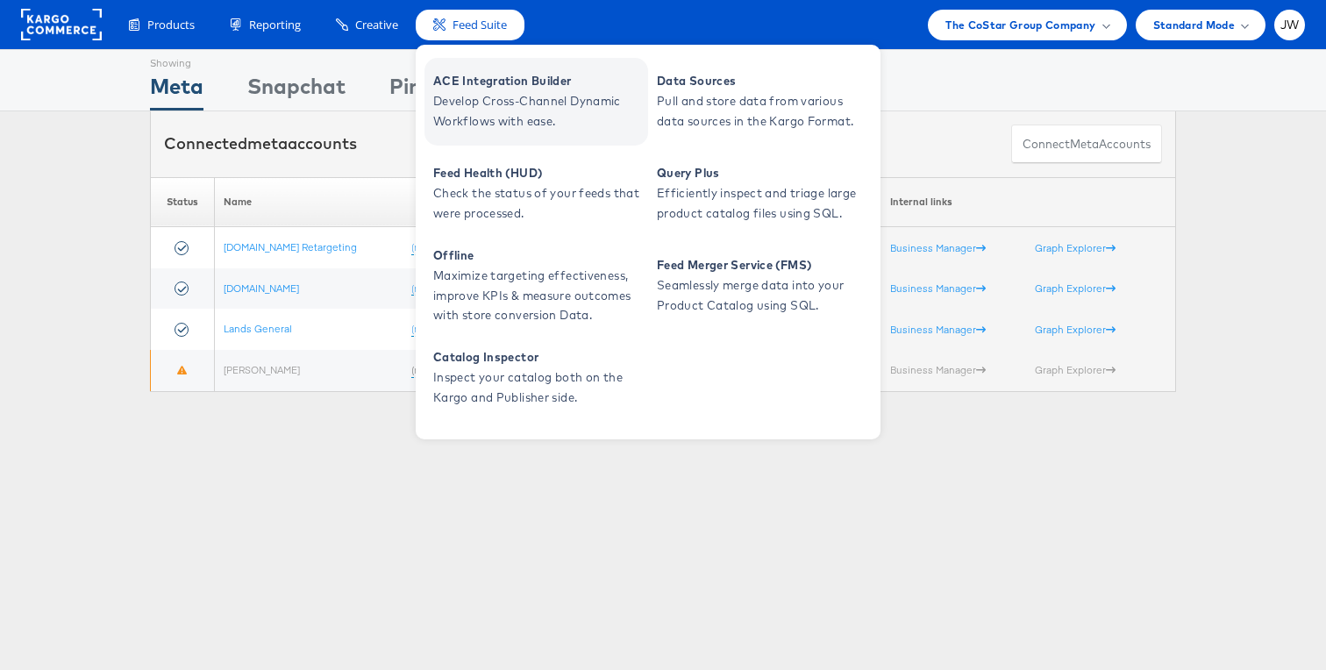
click at [493, 102] on span "Develop Cross-Channel Dynamic Workflows with ease." at bounding box center [538, 111] width 210 height 40
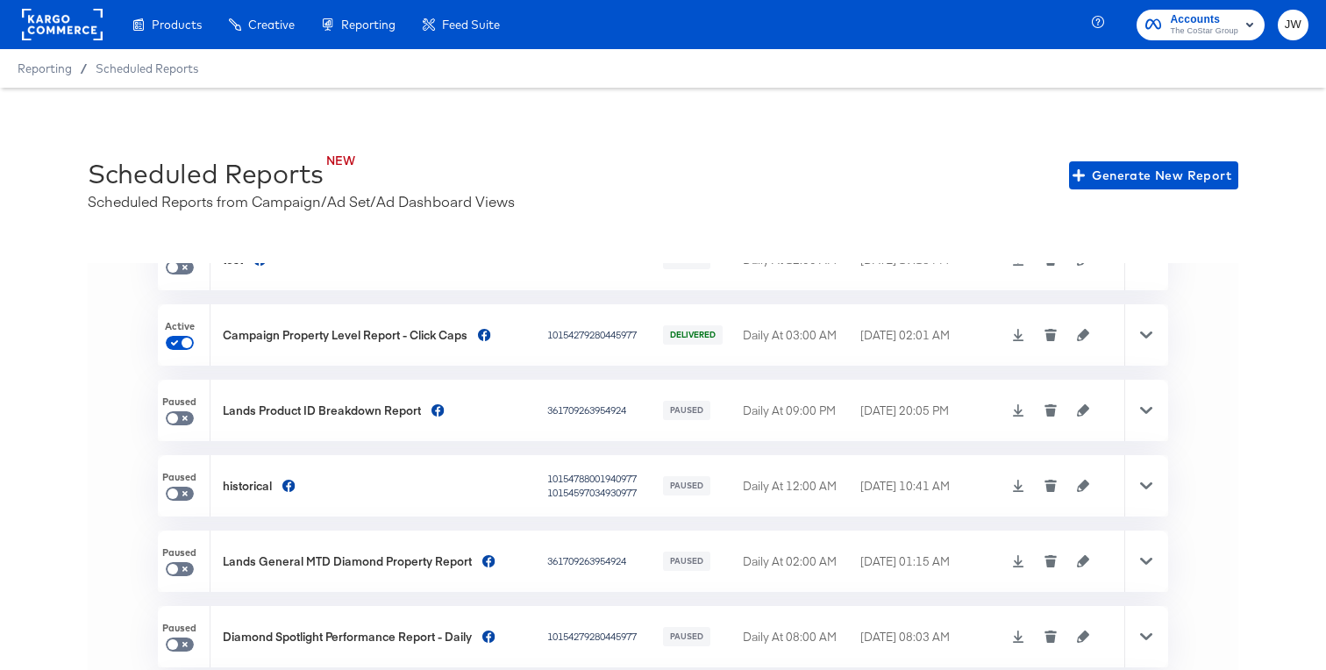
scroll to position [94, 0]
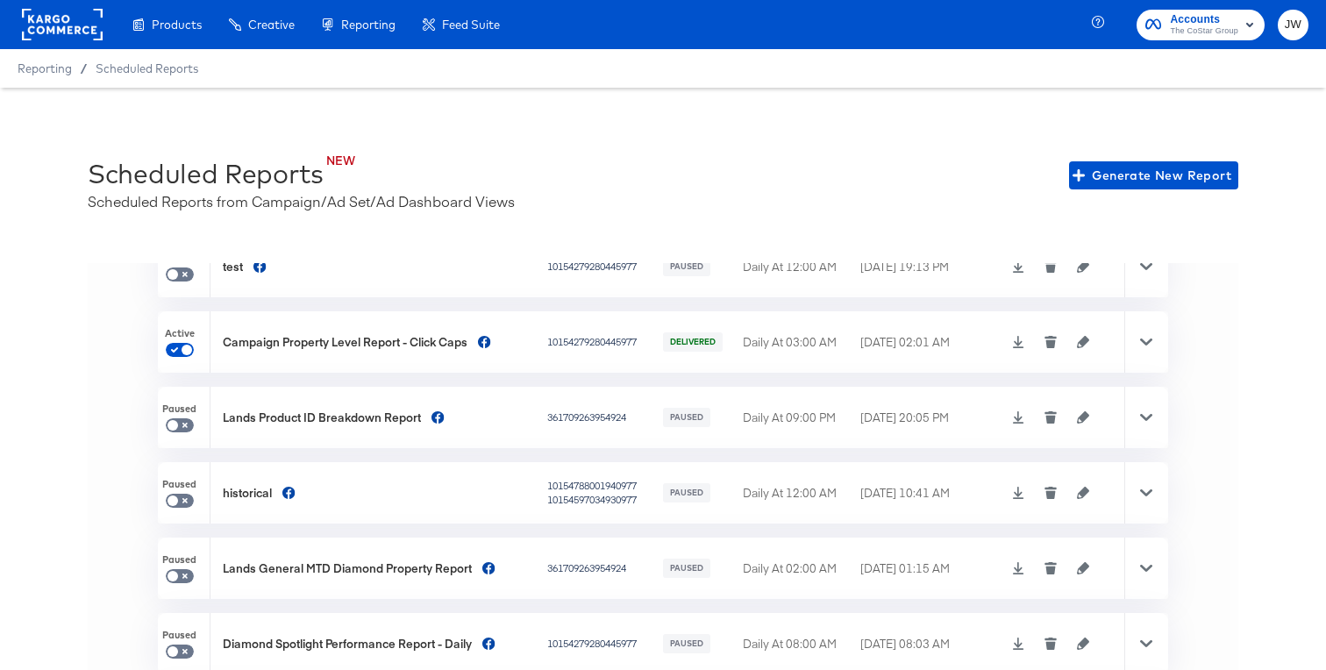
click at [433, 346] on div "Campaign Property Level Report - Click Caps" at bounding box center [345, 342] width 245 height 17
click at [1143, 344] on icon at bounding box center [1146, 342] width 12 height 12
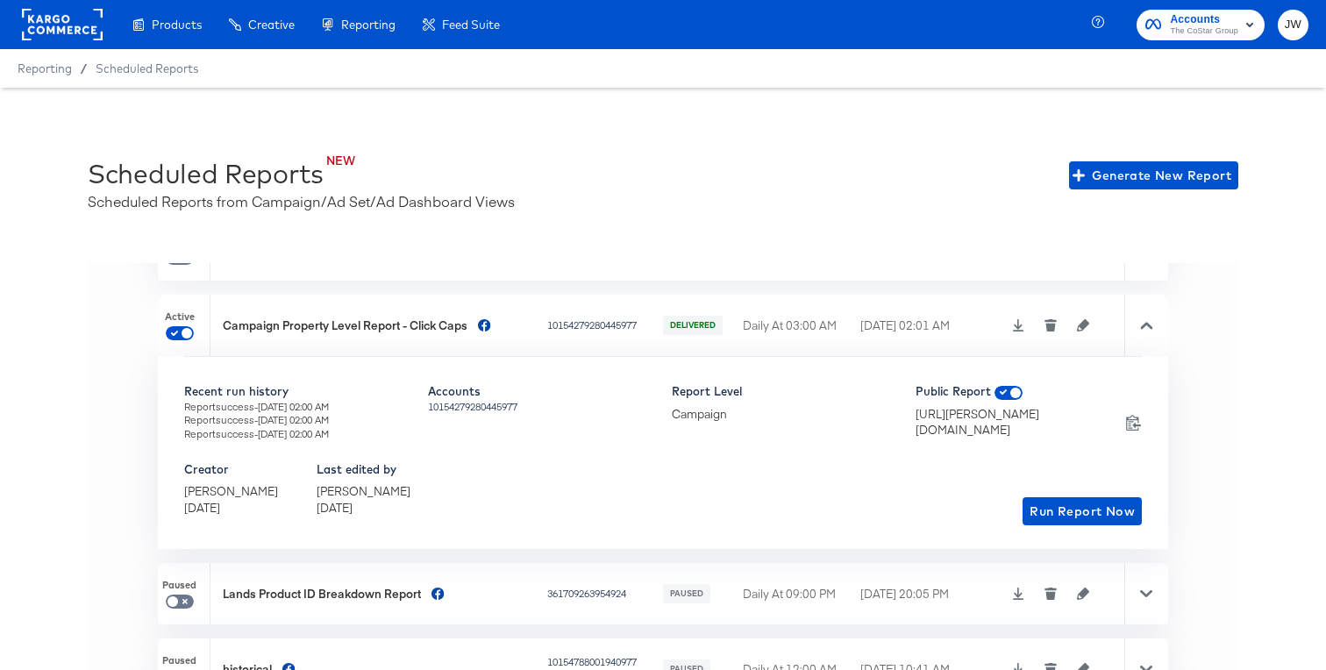
scroll to position [106, 0]
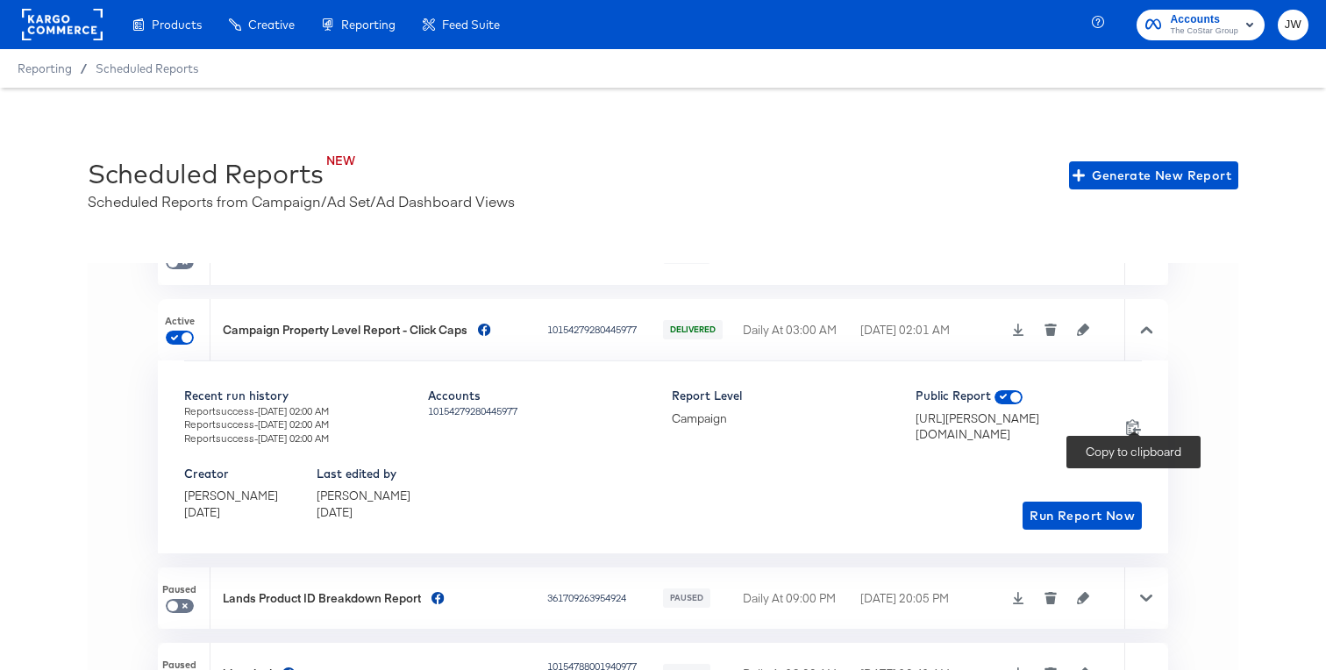
click at [1136, 418] on icon at bounding box center [1133, 426] width 17 height 17
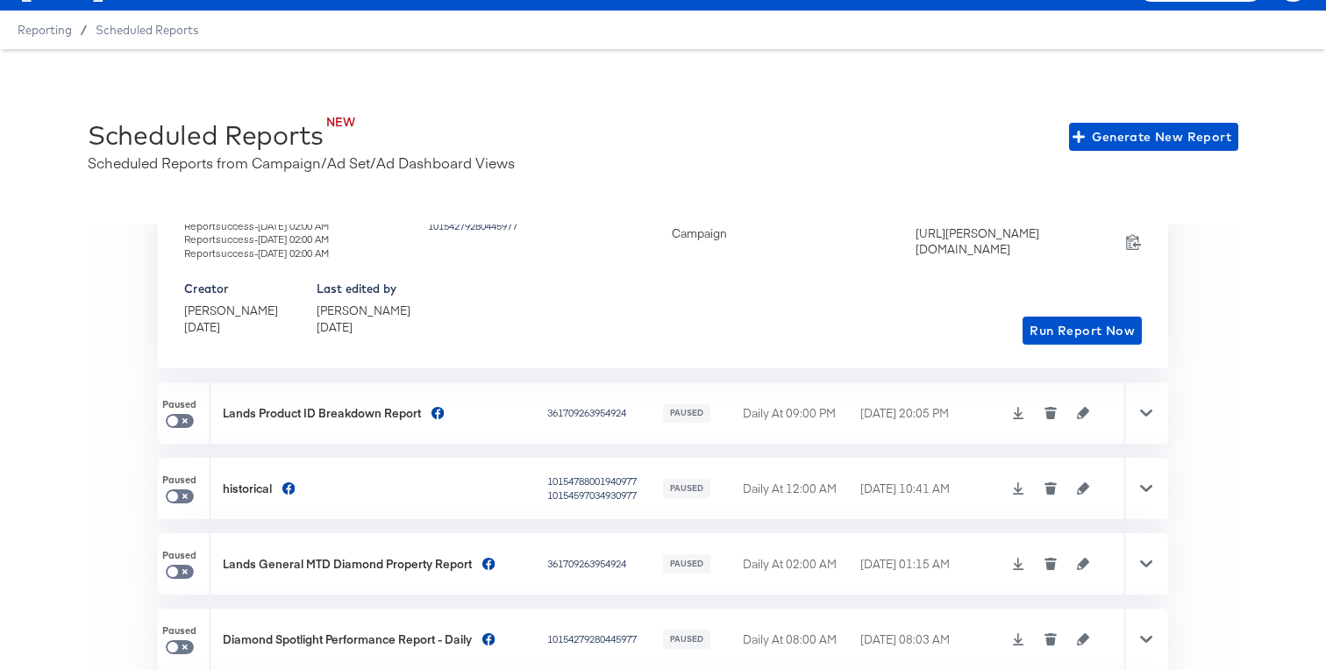
scroll to position [510, 0]
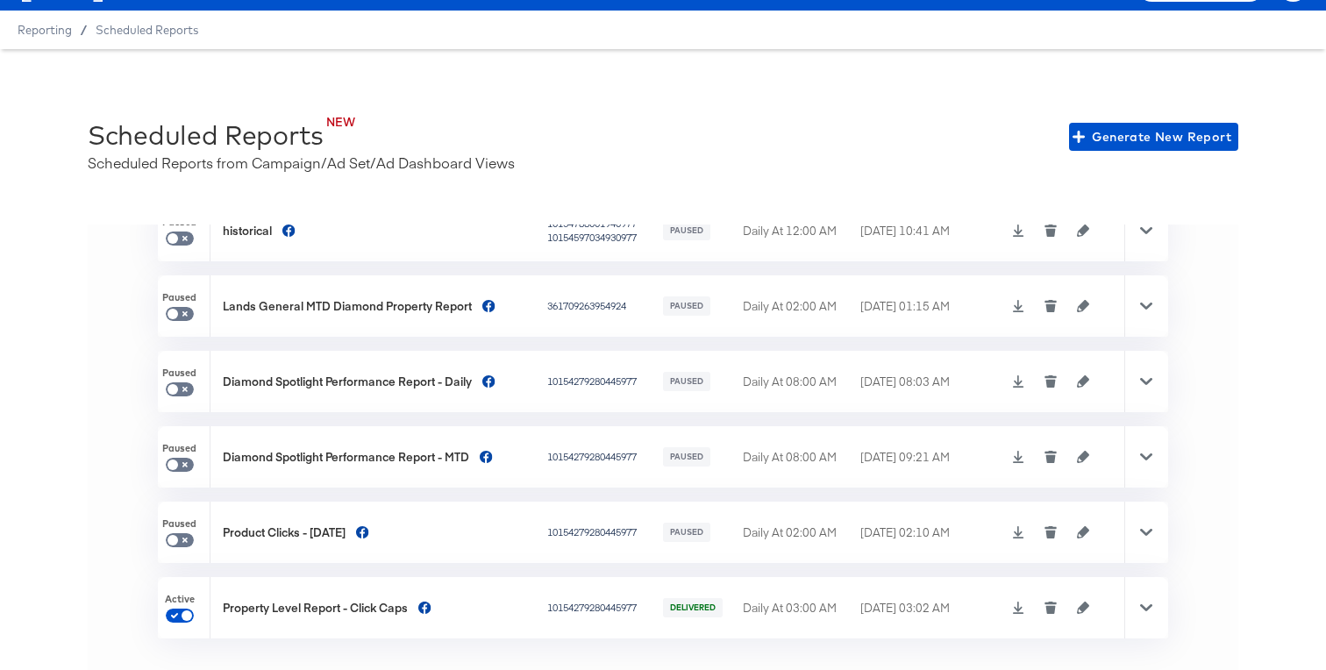
click at [1156, 612] on div at bounding box center [1146, 607] width 44 height 61
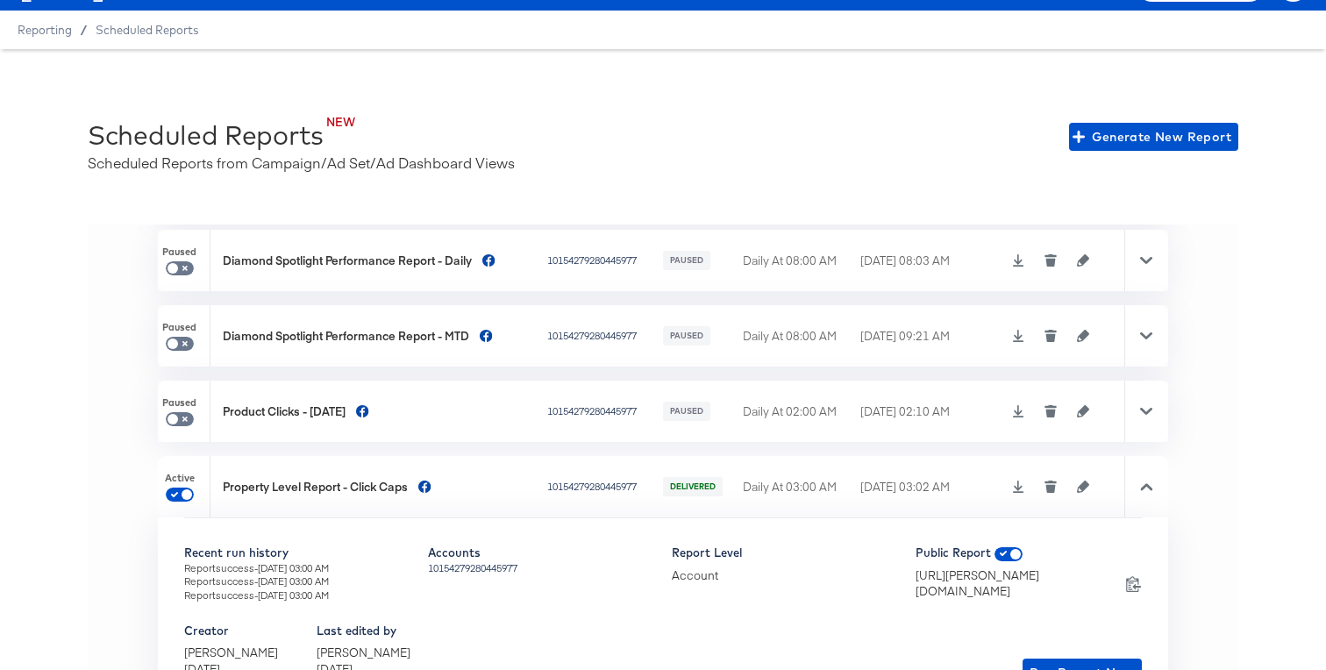
scroll to position [703, 0]
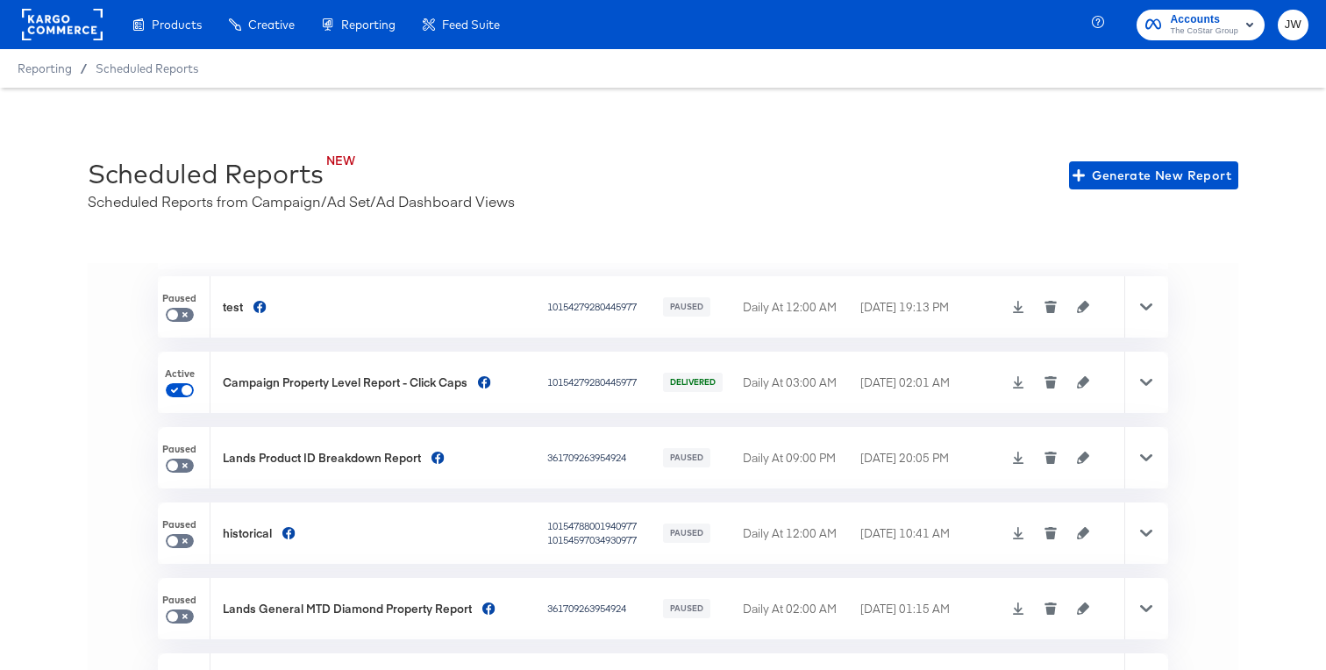
scroll to position [62, 0]
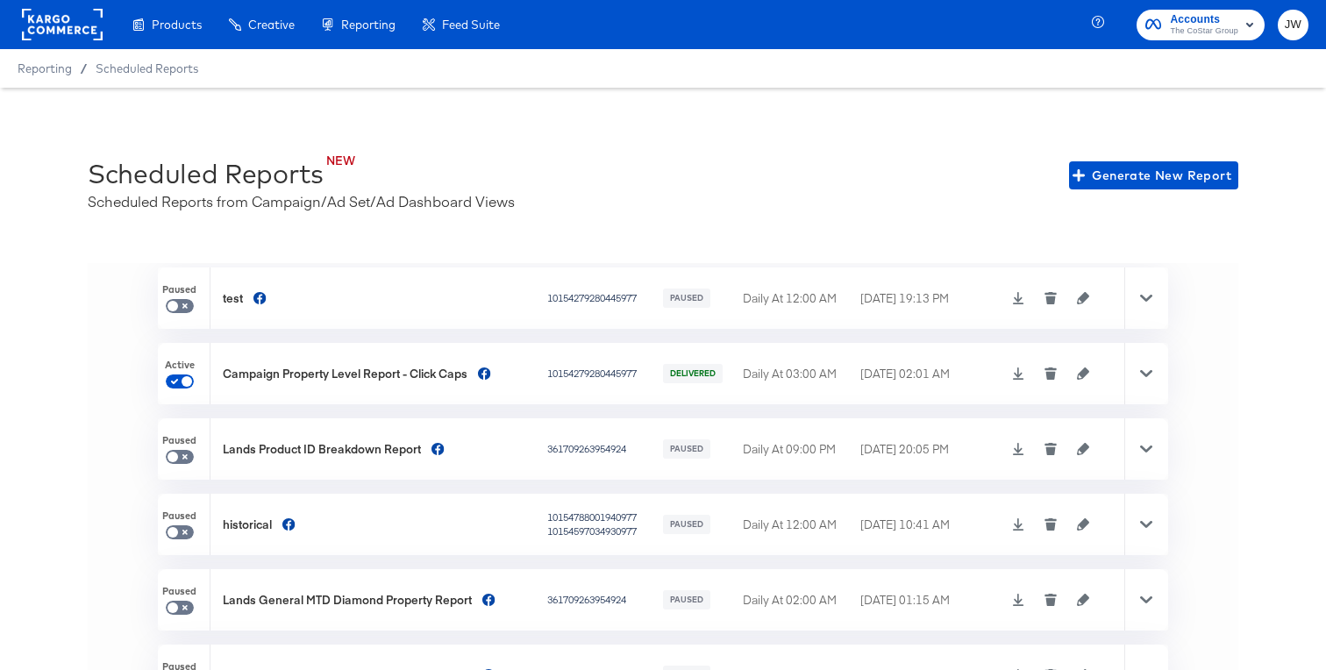
click at [388, 367] on div "Campaign Property Level Report - Click Caps" at bounding box center [345, 374] width 245 height 17
copy div "Campaign Property Level Report - Click Caps"
click at [1147, 371] on icon at bounding box center [1146, 373] width 12 height 12
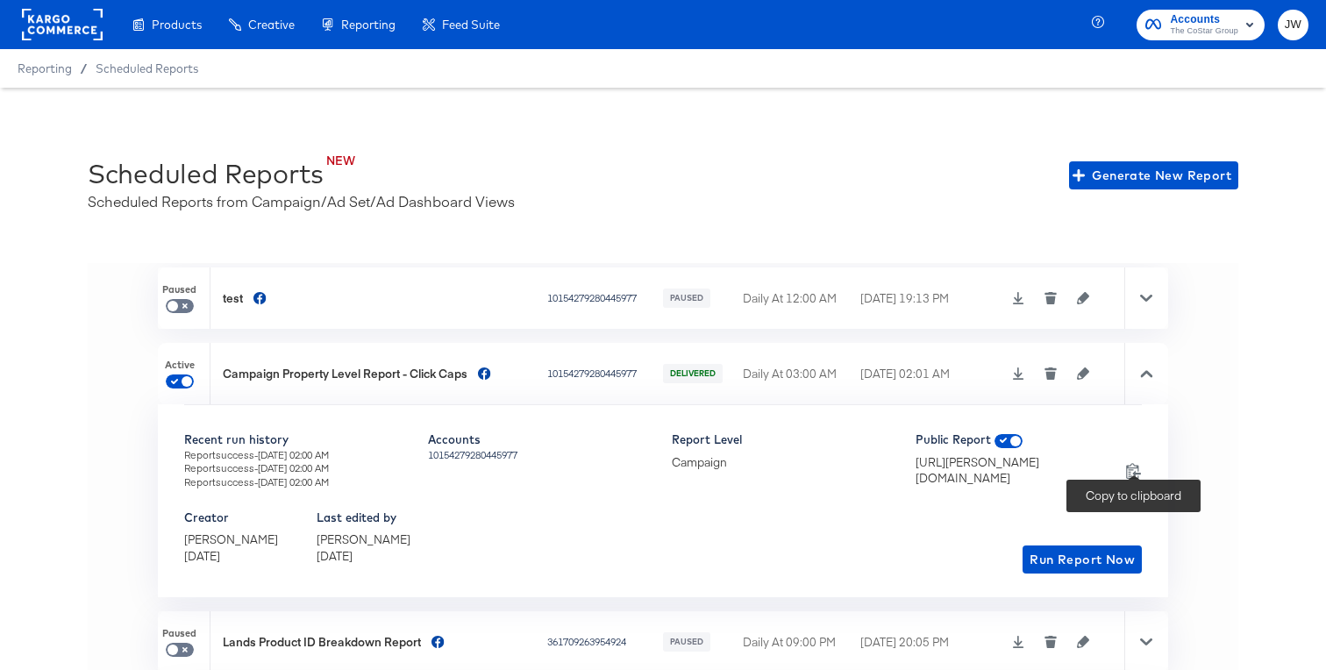
click at [1131, 463] on icon at bounding box center [1133, 470] width 17 height 17
click at [1142, 375] on icon at bounding box center [1146, 373] width 12 height 7
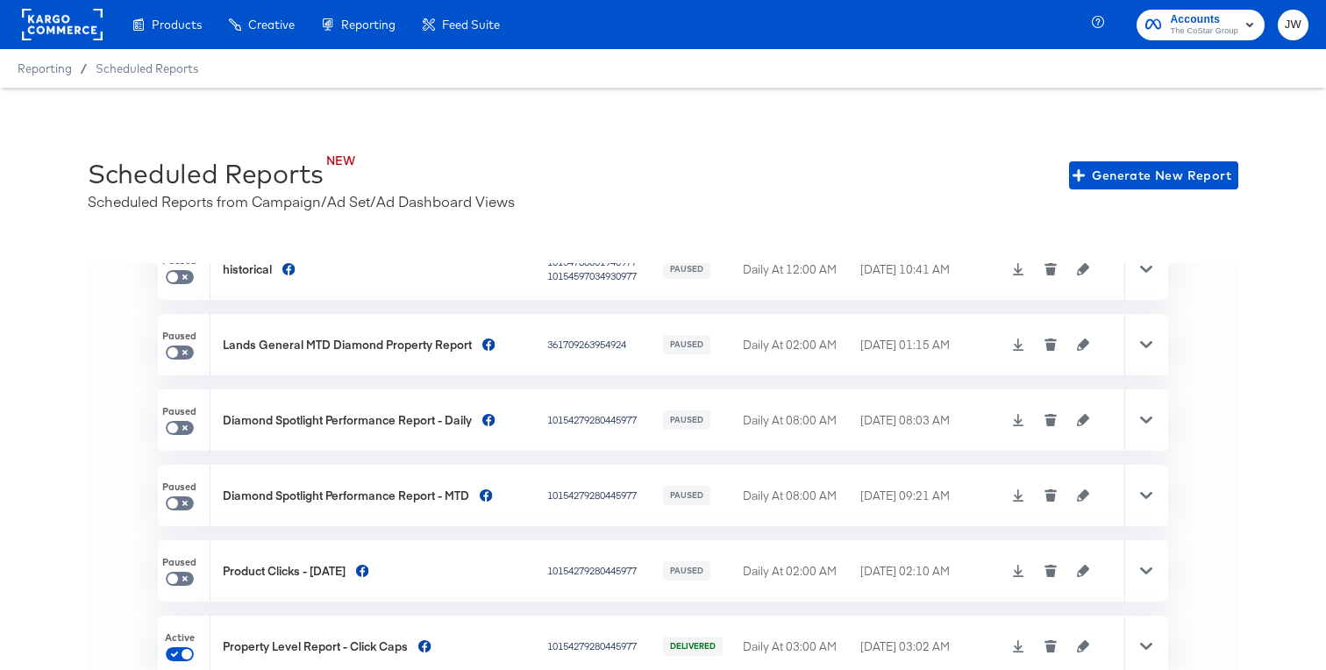
scroll to position [39, 0]
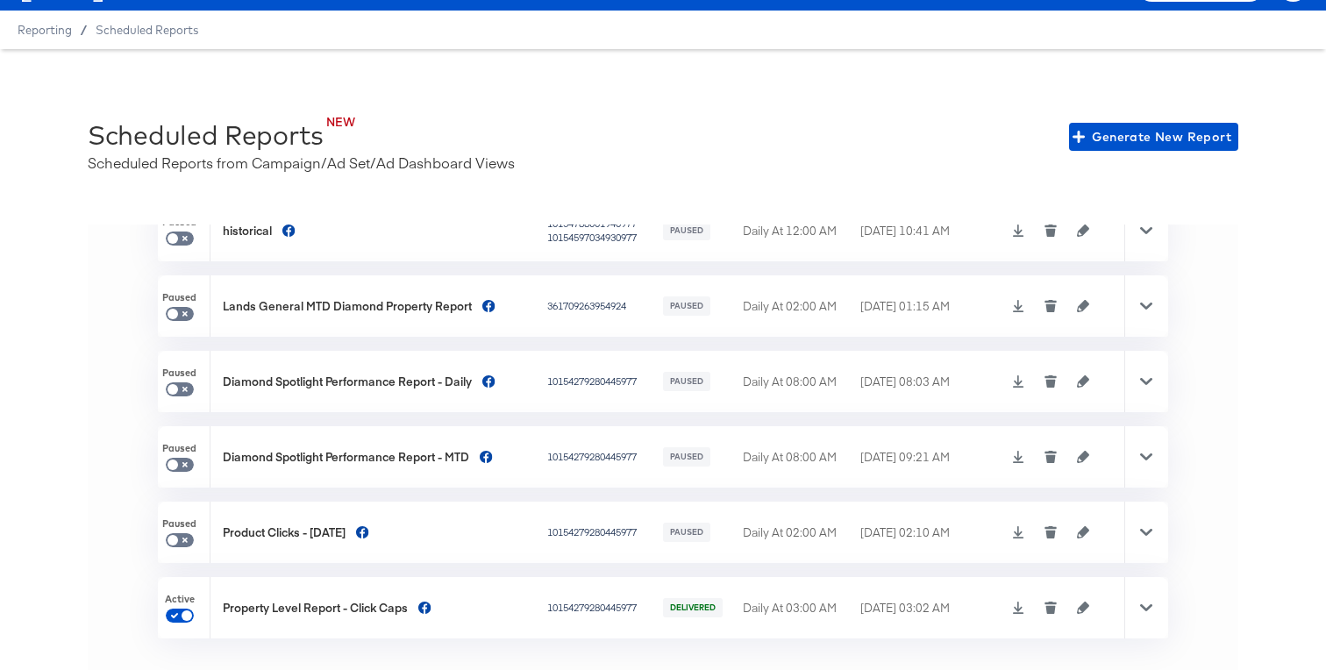
click at [287, 603] on div "Property Level Report - Click Caps" at bounding box center [315, 608] width 185 height 17
copy div "Property Level Report - Click Caps"
click at [1148, 615] on div at bounding box center [1146, 607] width 44 height 61
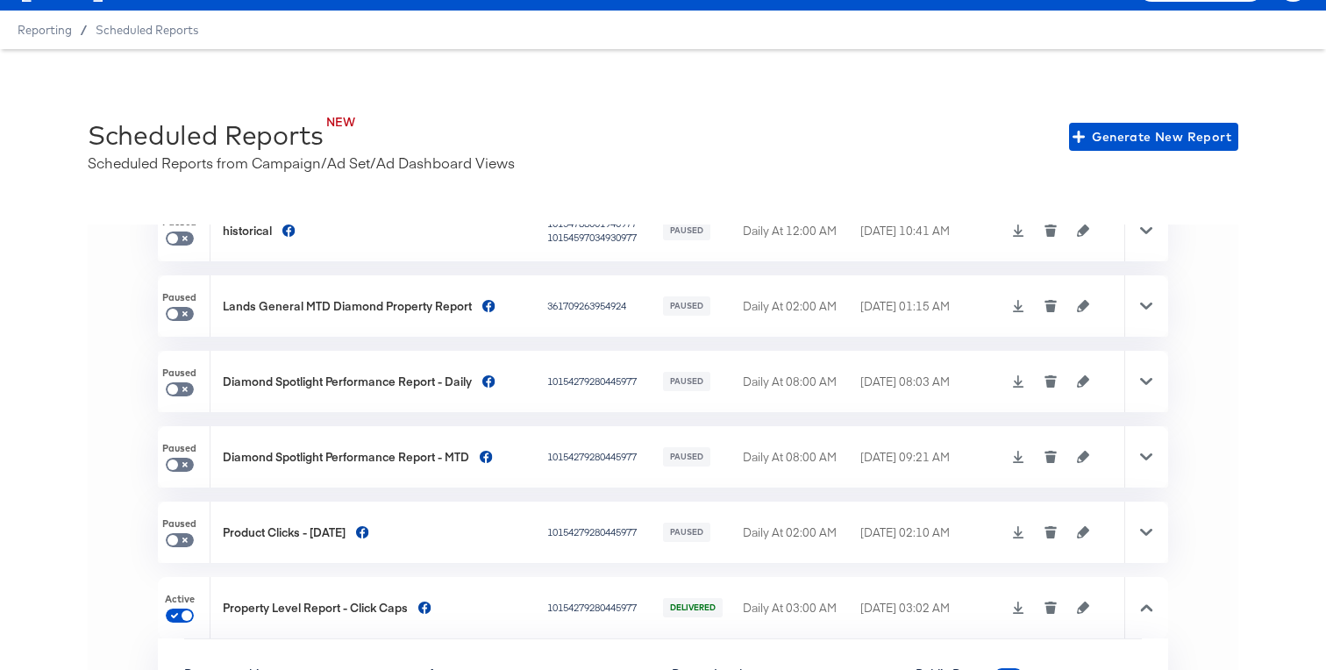
scroll to position [510, 0]
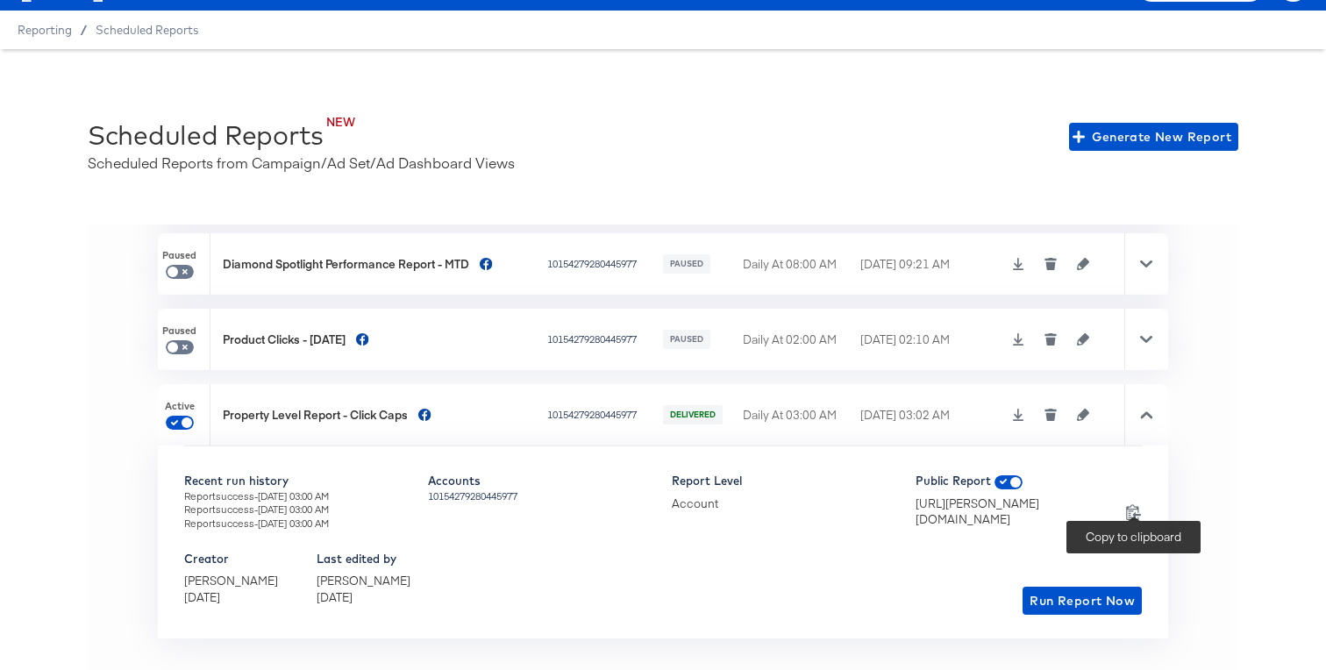
click at [1137, 509] on icon at bounding box center [1133, 511] width 17 height 17
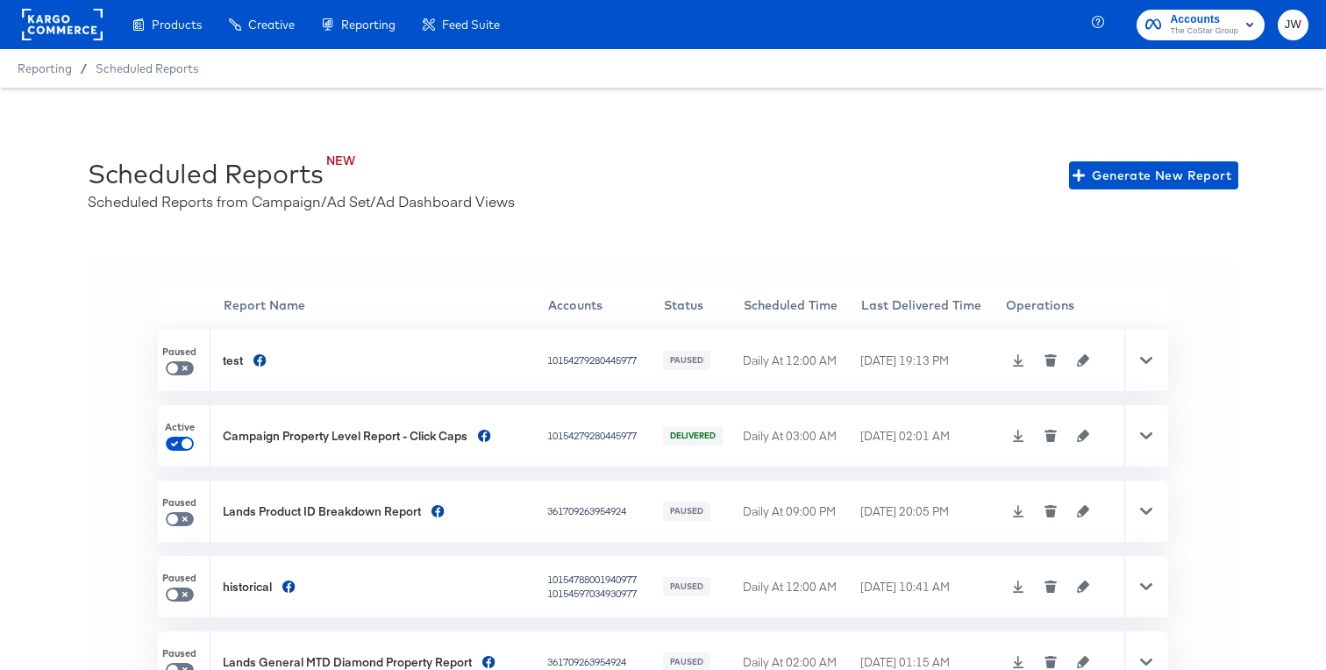
click at [1143, 440] on icon at bounding box center [1146, 436] width 12 height 12
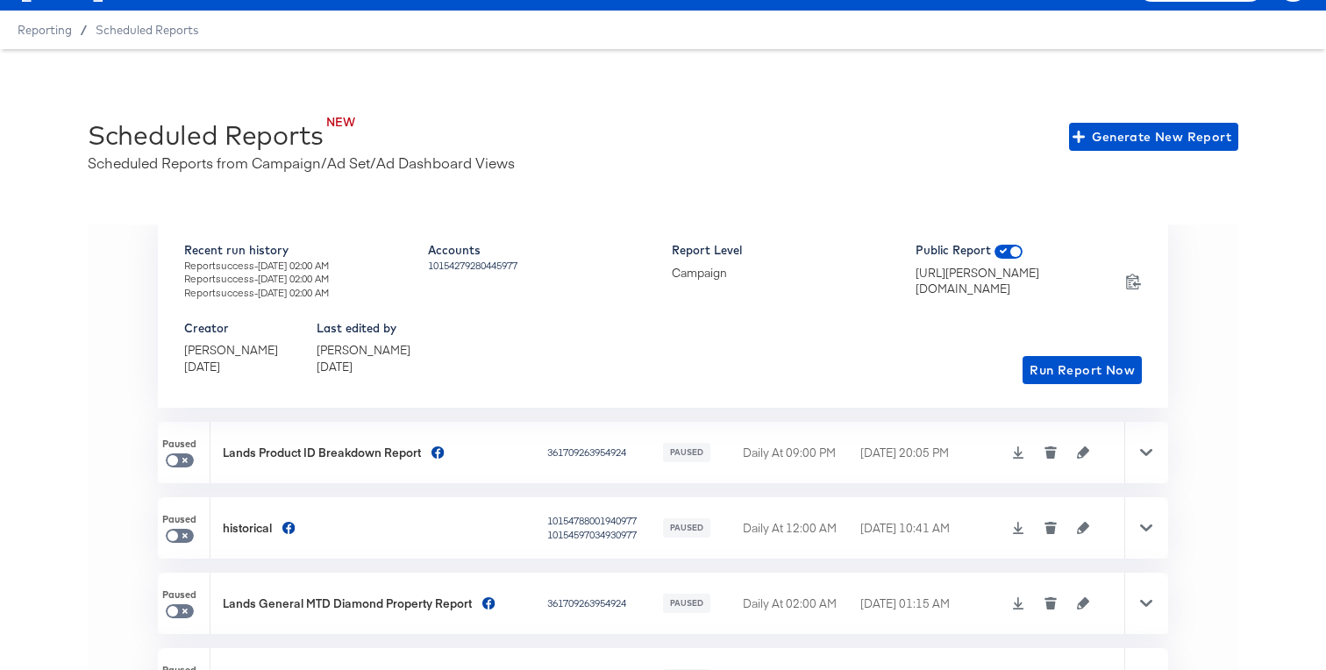
scroll to position [510, 0]
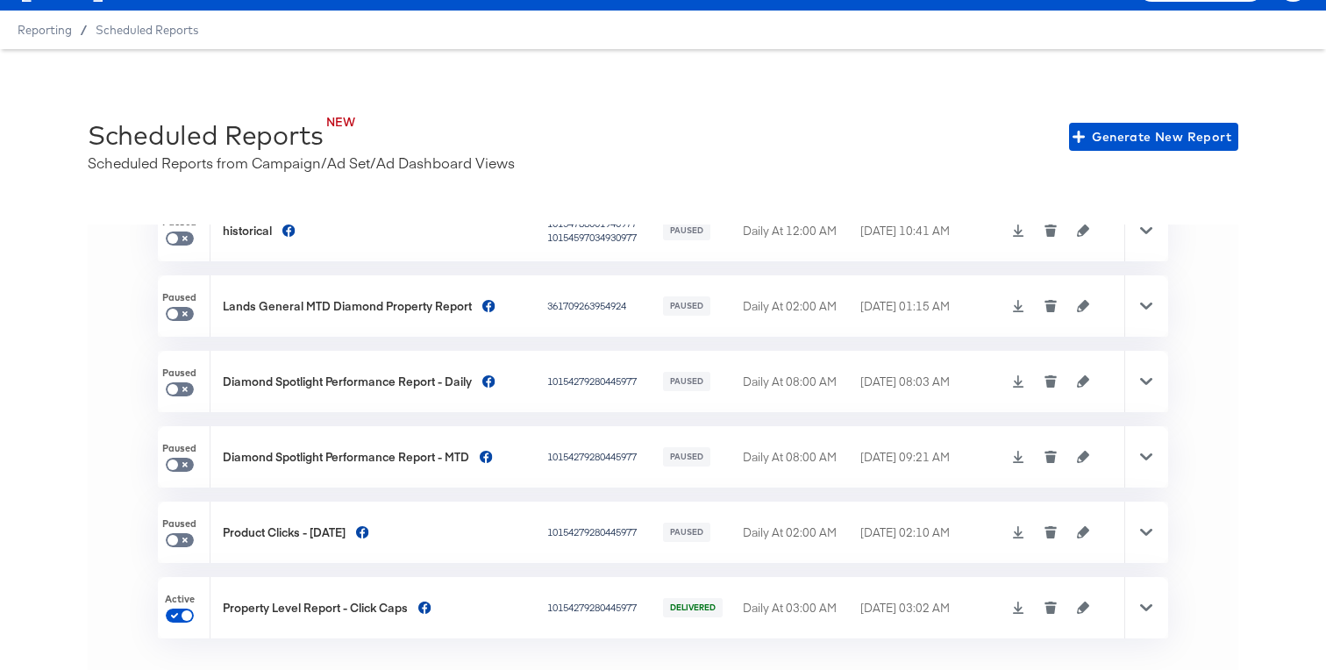
click at [265, 605] on div "Property Level Report - Click Caps" at bounding box center [315, 608] width 185 height 17
copy div "Property Level Report - Click Caps"
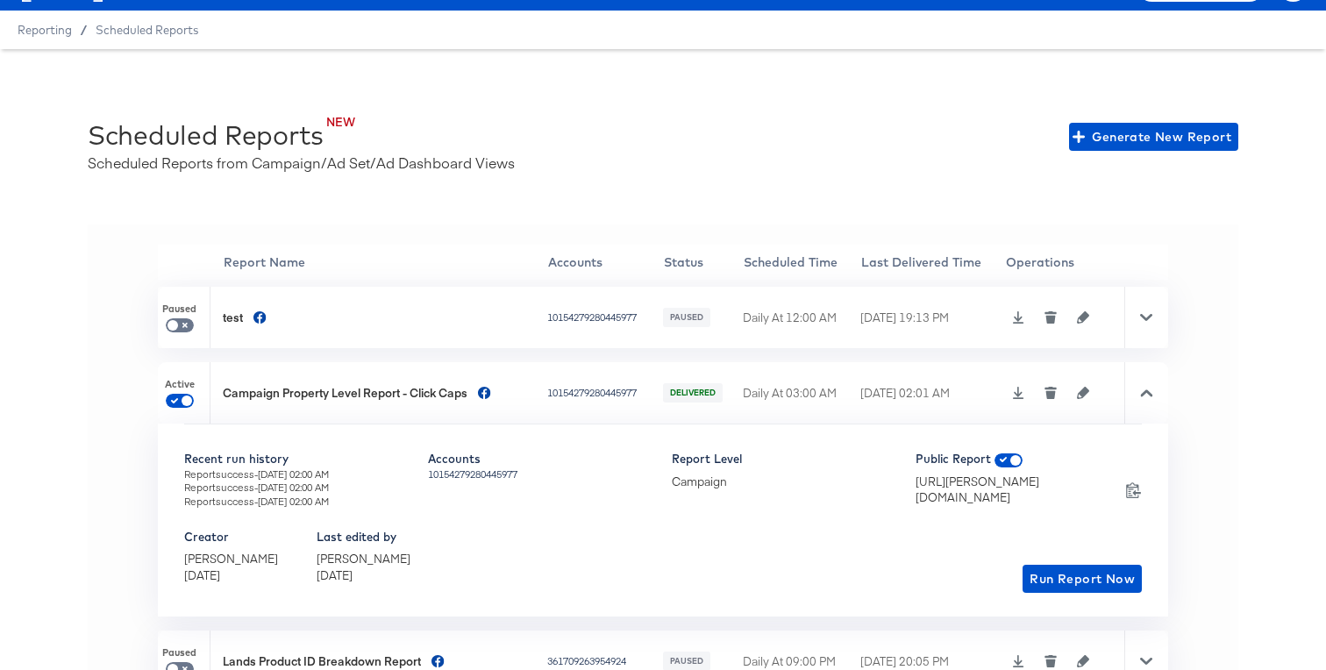
scroll to position [8, 0]
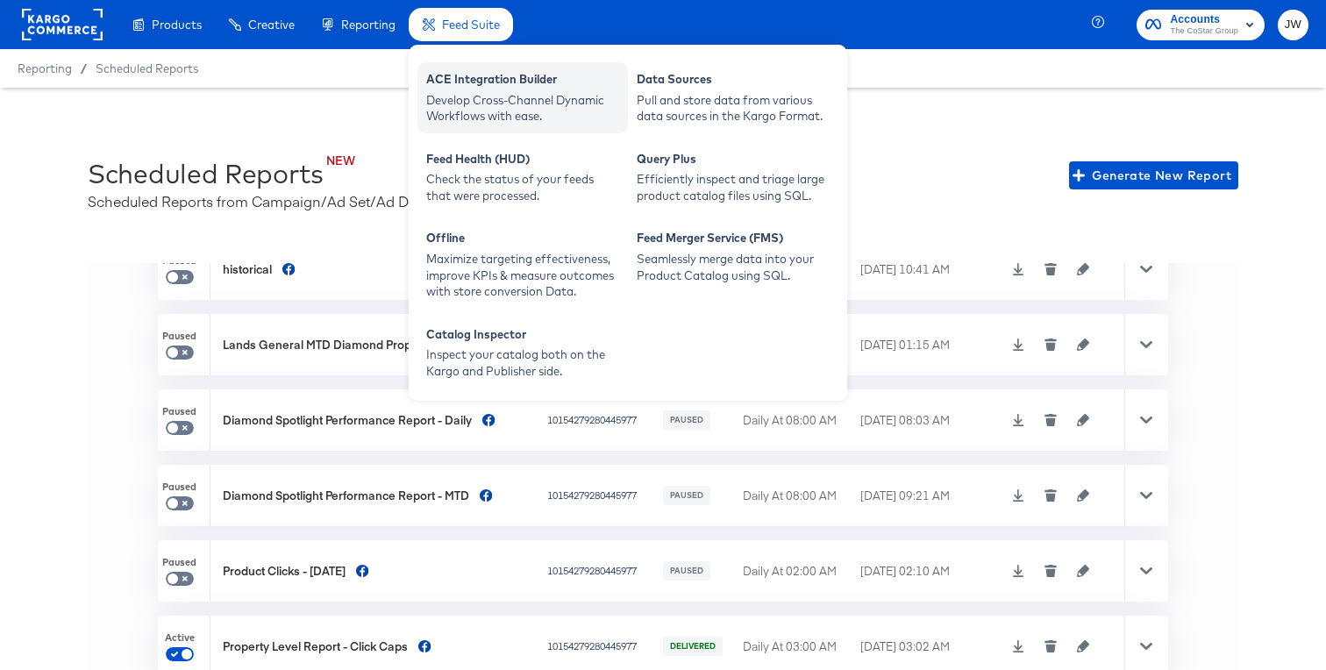
click at [460, 116] on div "Develop Cross-Channel Dynamic Workflows with ease." at bounding box center [522, 108] width 193 height 32
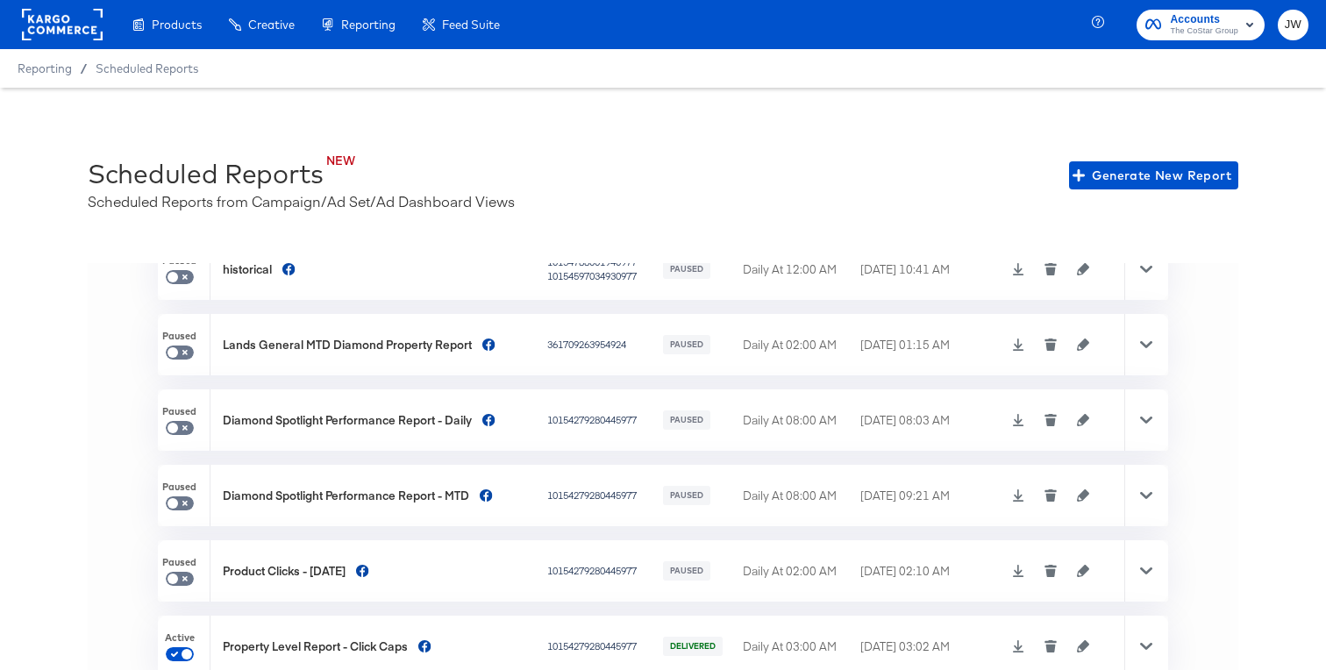
click at [62, 27] on rect at bounding box center [62, 25] width 81 height 32
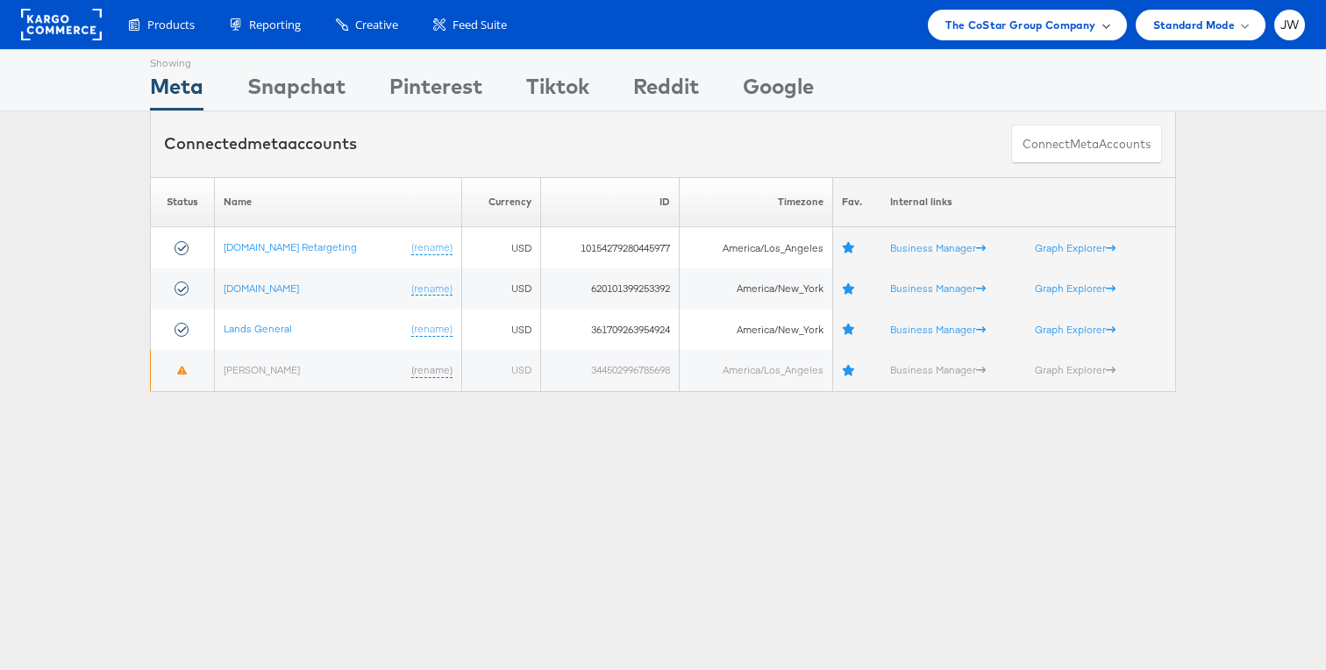
click at [1019, 23] on span "The CoStar Group Company" at bounding box center [1020, 25] width 150 height 18
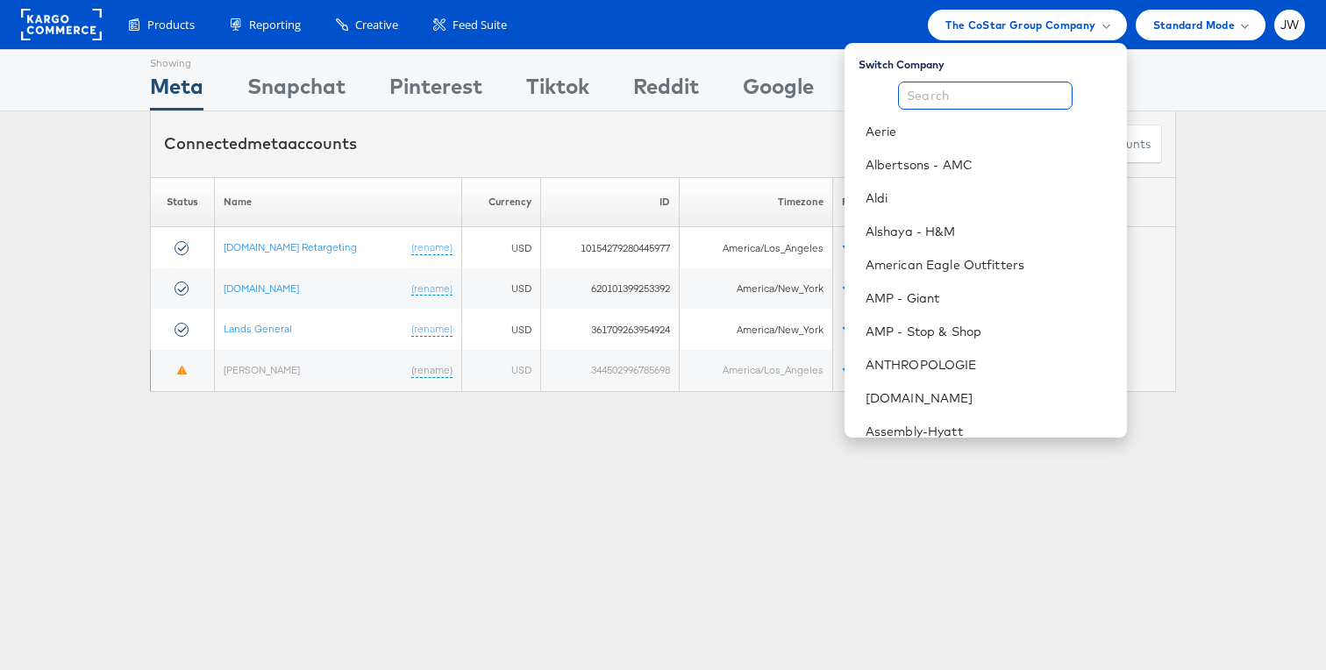
click at [955, 96] on input "text" at bounding box center [985, 96] width 175 height 28
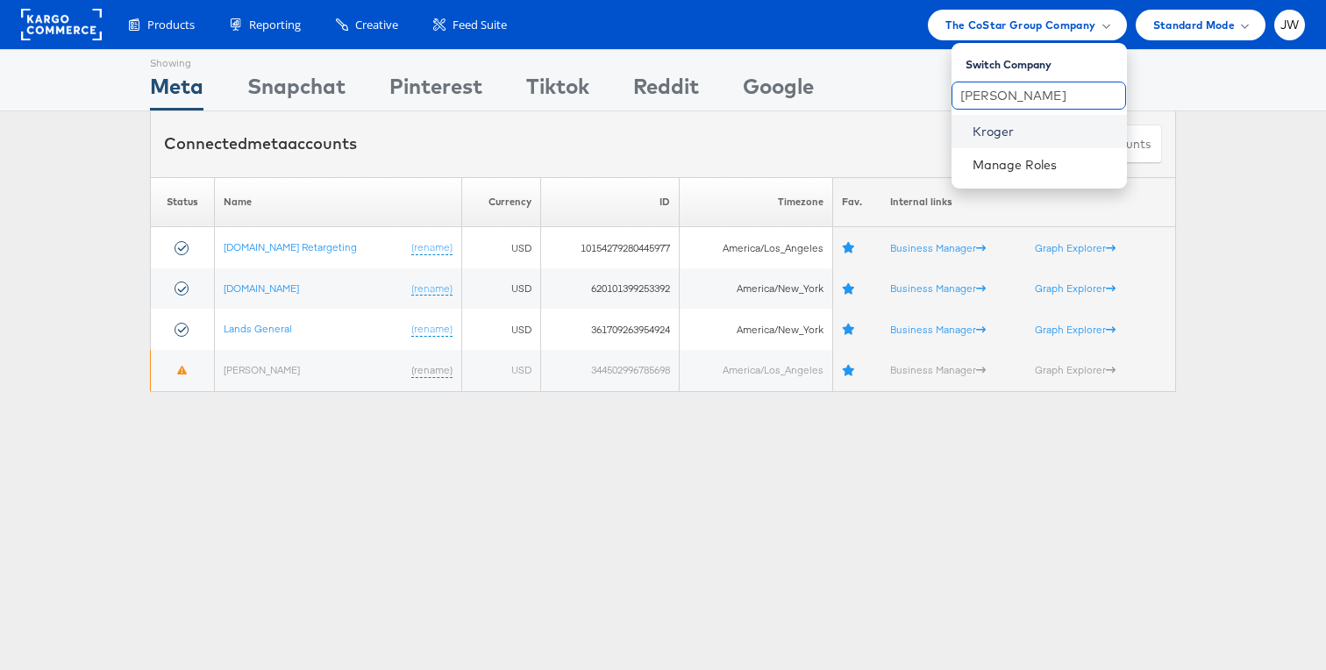
type input "krog"
click at [990, 134] on link "Kroger" at bounding box center [1043, 132] width 140 height 18
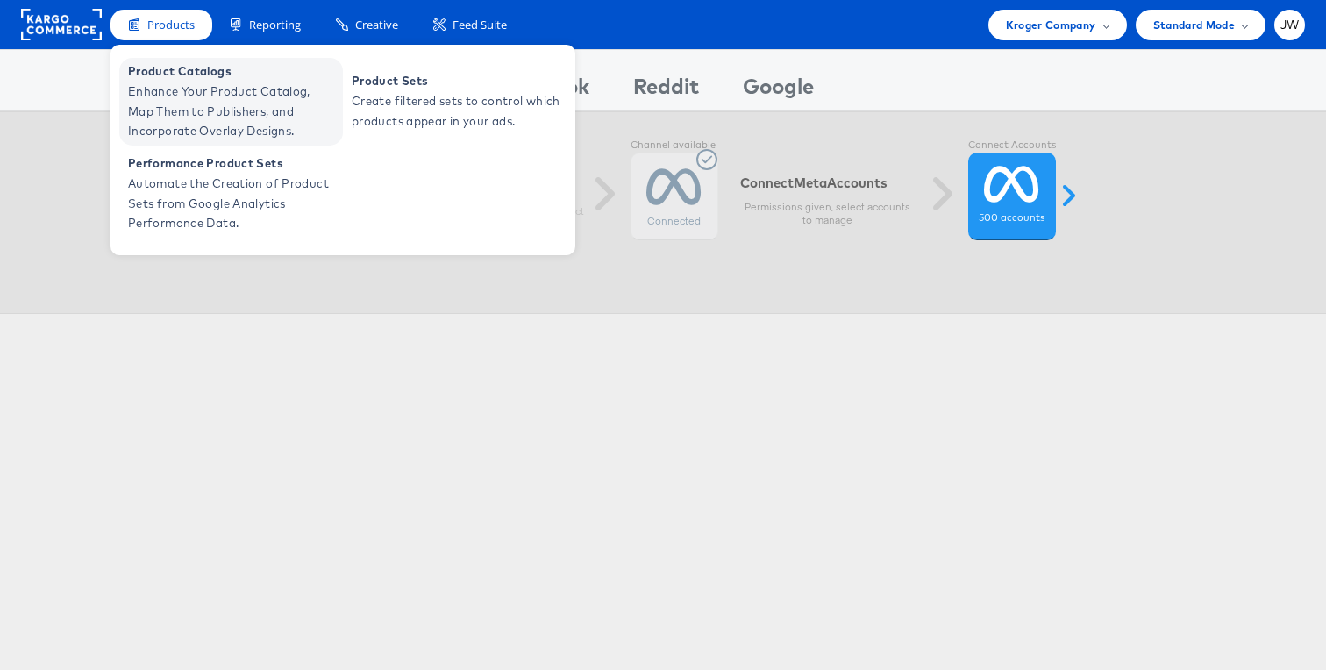
click at [218, 91] on span "Enhance Your Product Catalog, Map Them to Publishers, and Incorporate Overlay D…" at bounding box center [233, 112] width 210 height 60
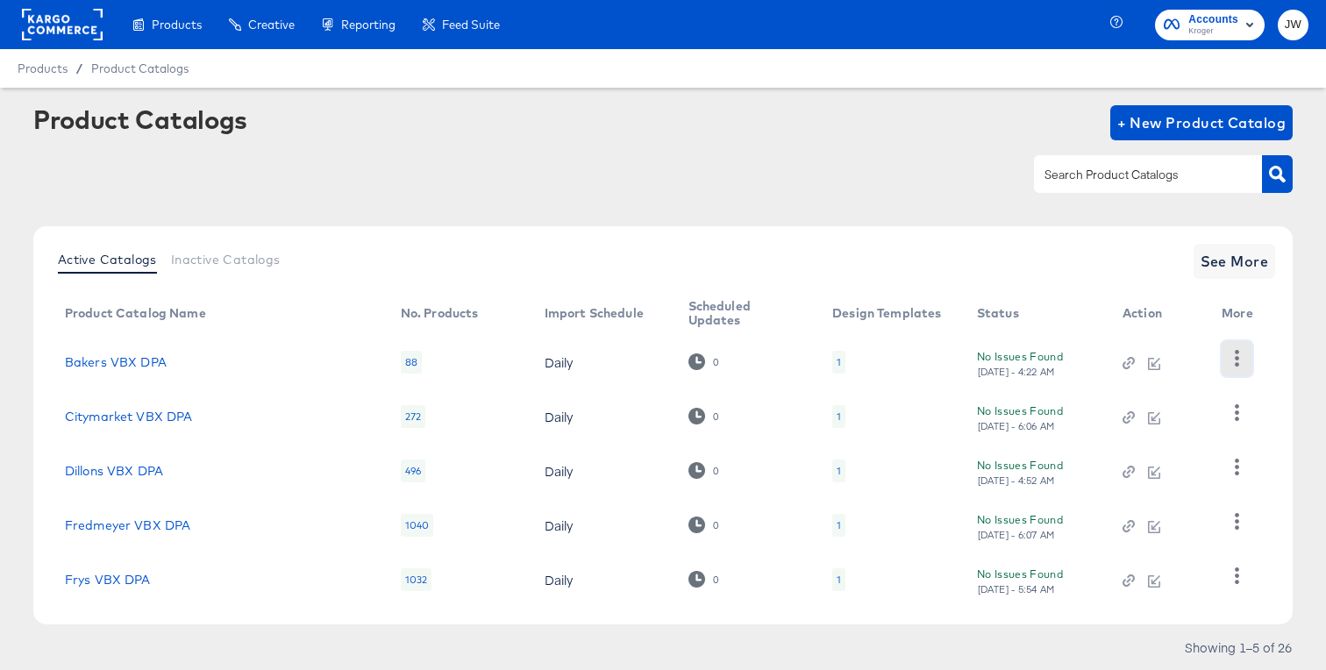
click at [1238, 360] on icon "button" at bounding box center [1237, 358] width 4 height 17
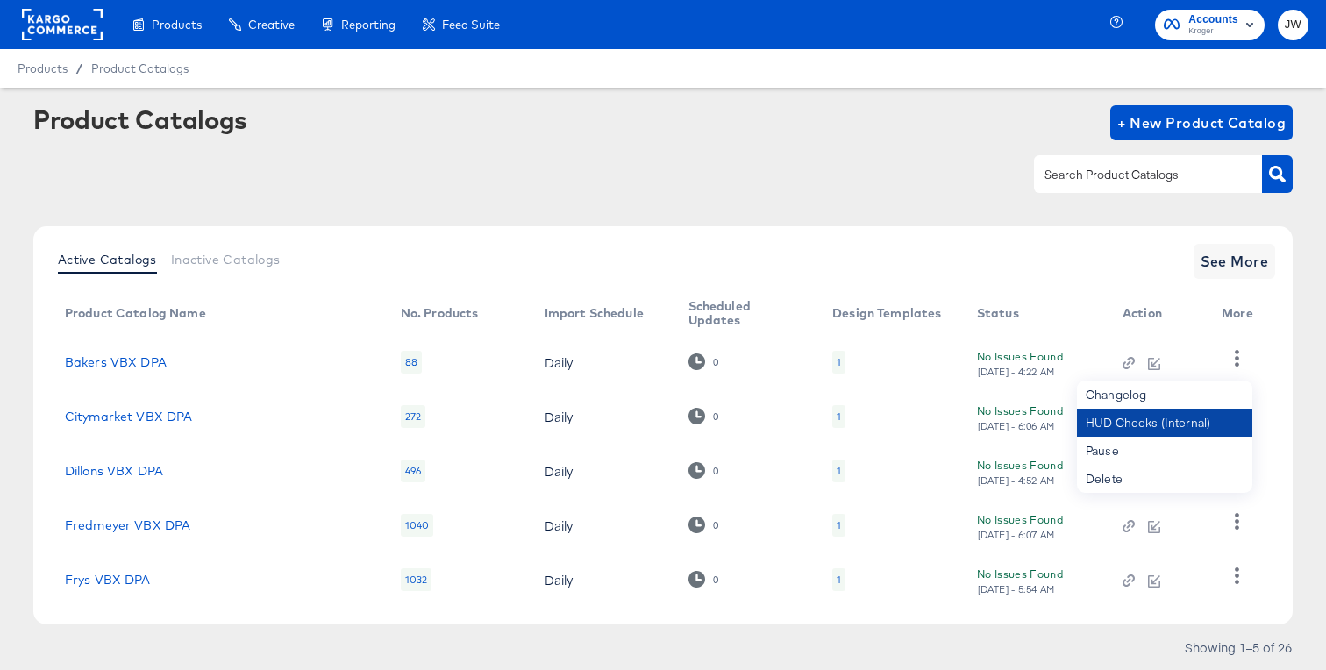
click at [1200, 424] on div "HUD Checks (Internal)" at bounding box center [1164, 423] width 175 height 28
